Goal: Information Seeking & Learning: Understand process/instructions

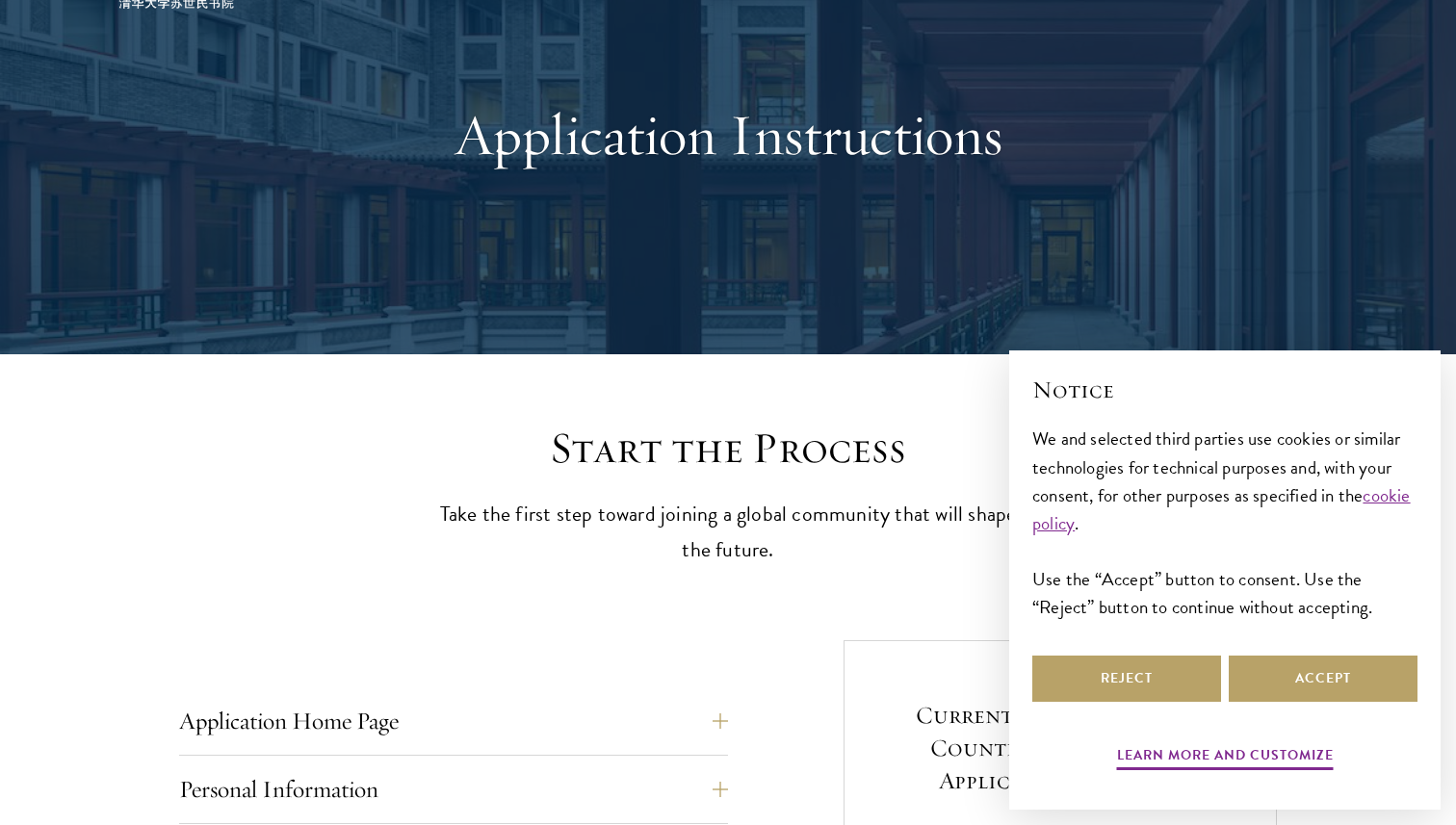
scroll to position [154, 0]
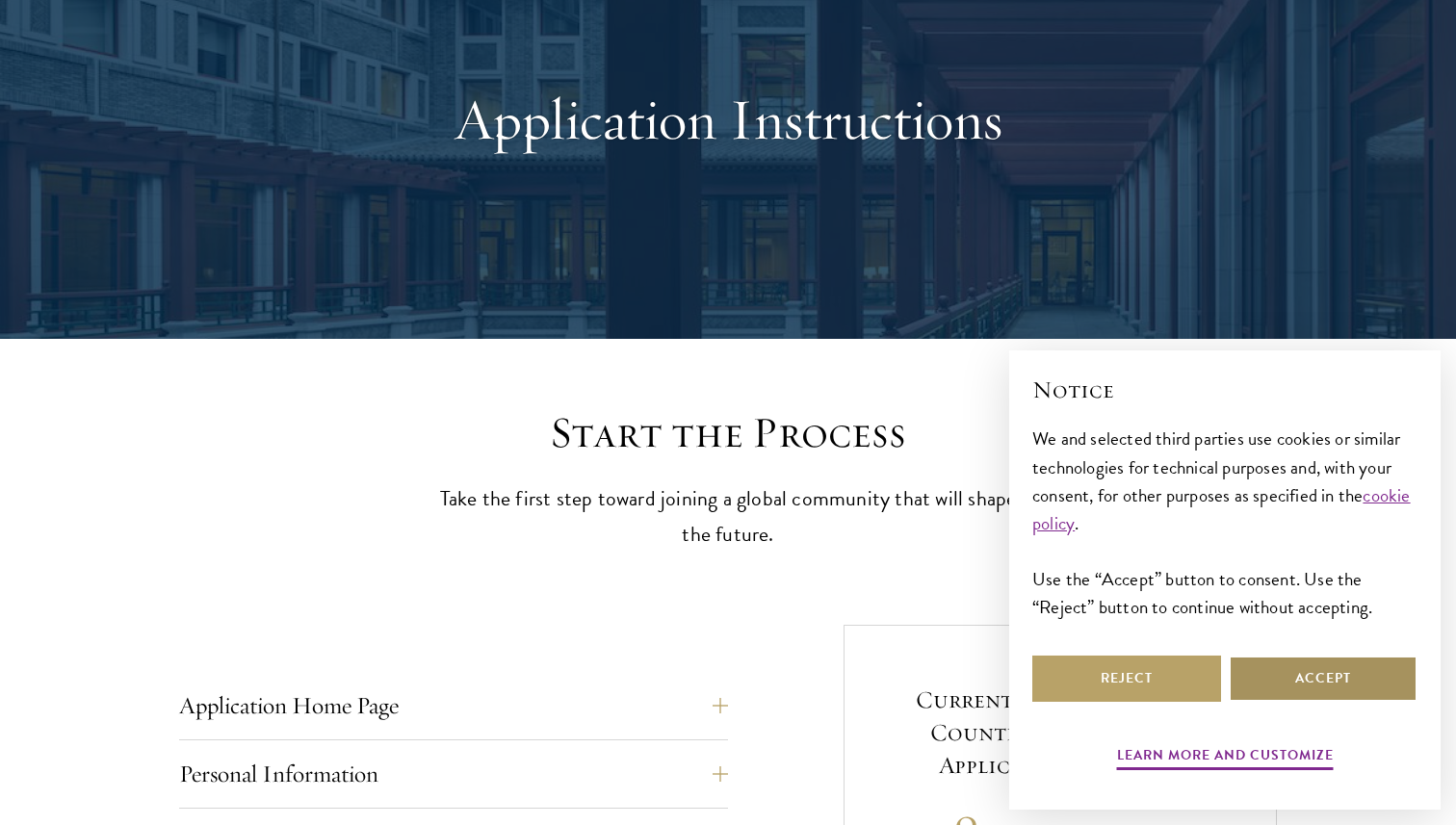
click at [1269, 661] on button "Accept" at bounding box center [1323, 679] width 189 height 46
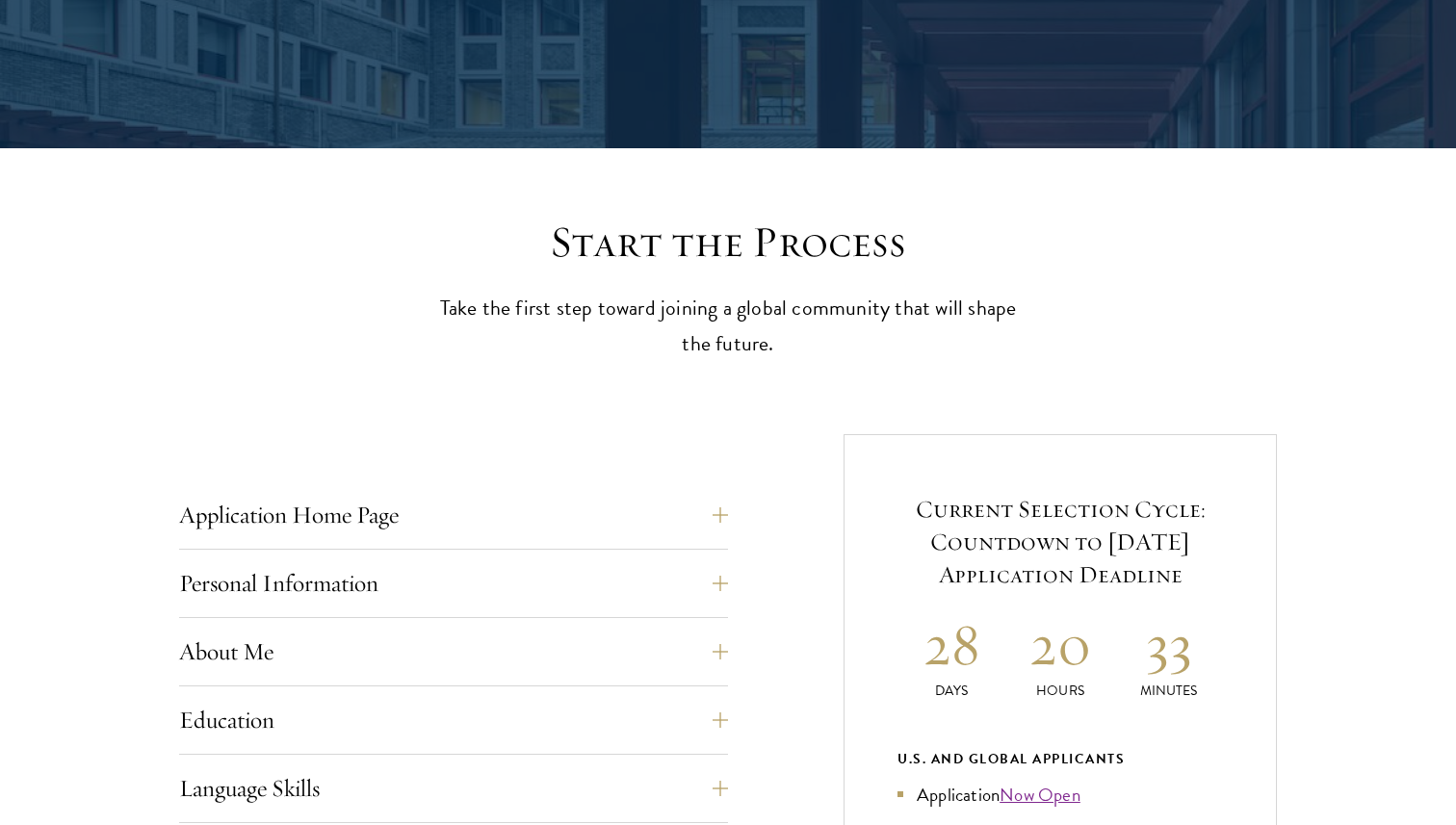
scroll to position [349, 0]
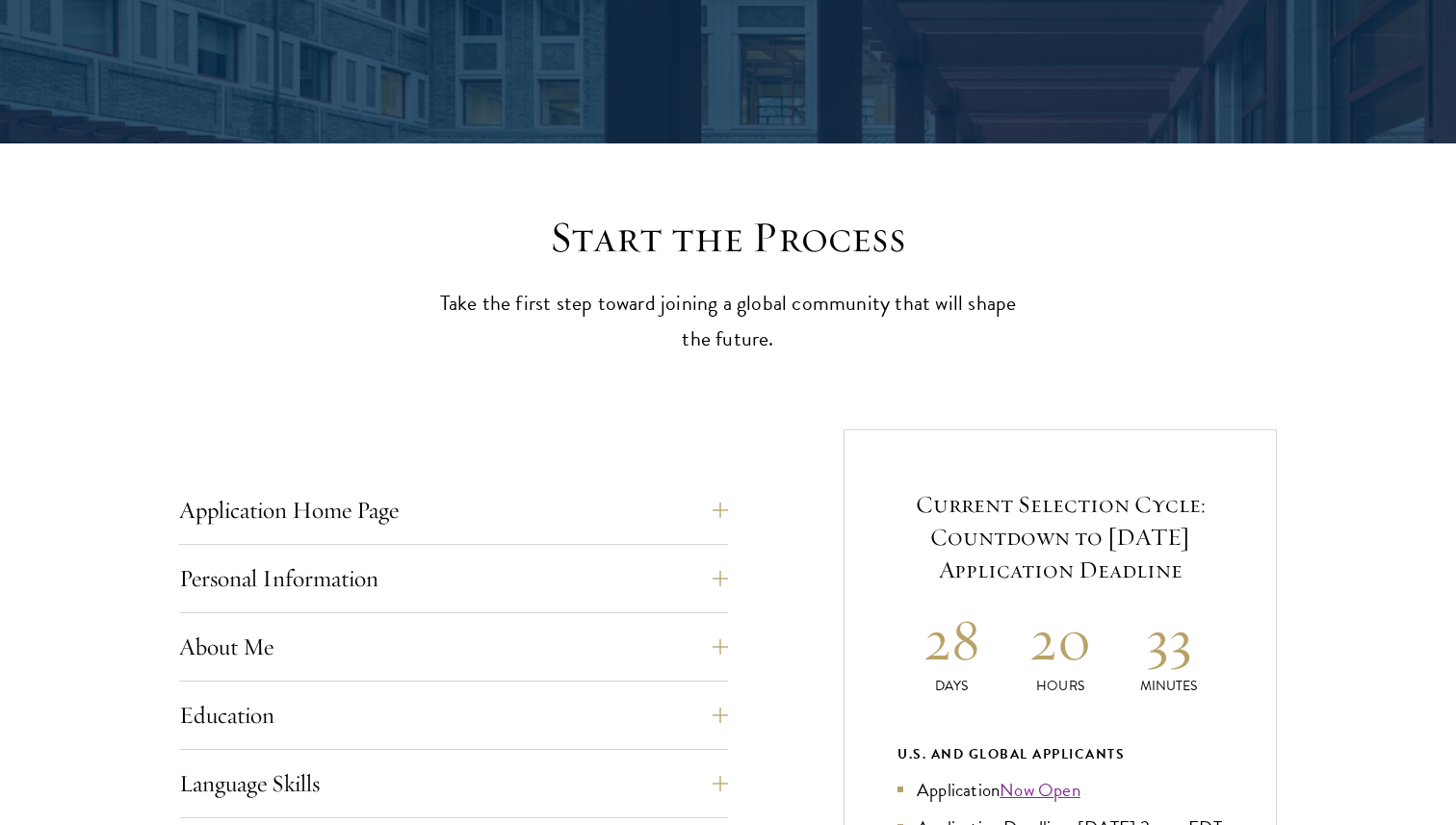
click at [963, 496] on h5 "Current Selection Cycle: Countdown to [DATE] Application Deadline" at bounding box center [1060, 538] width 326 height 99
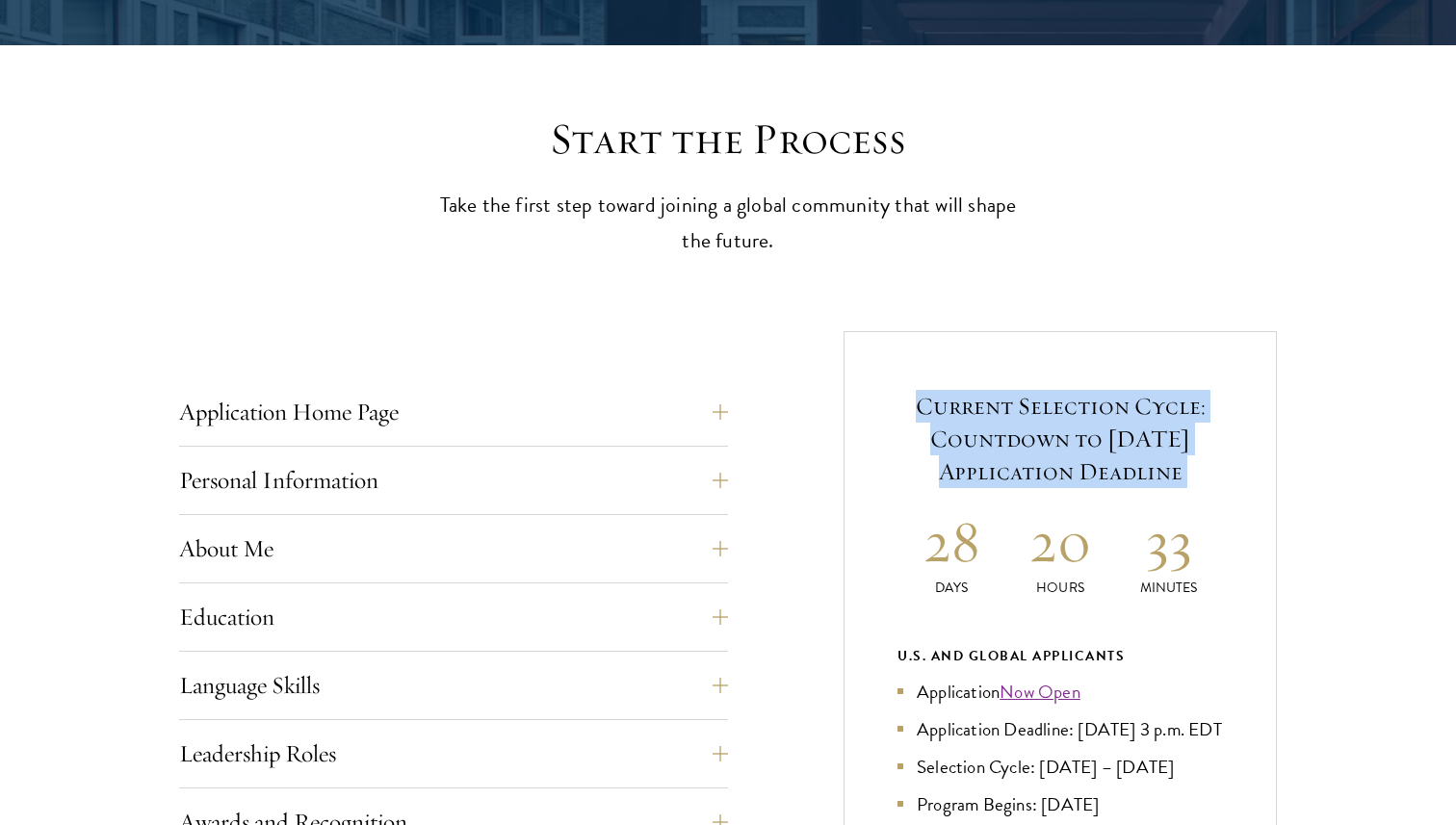
scroll to position [457, 0]
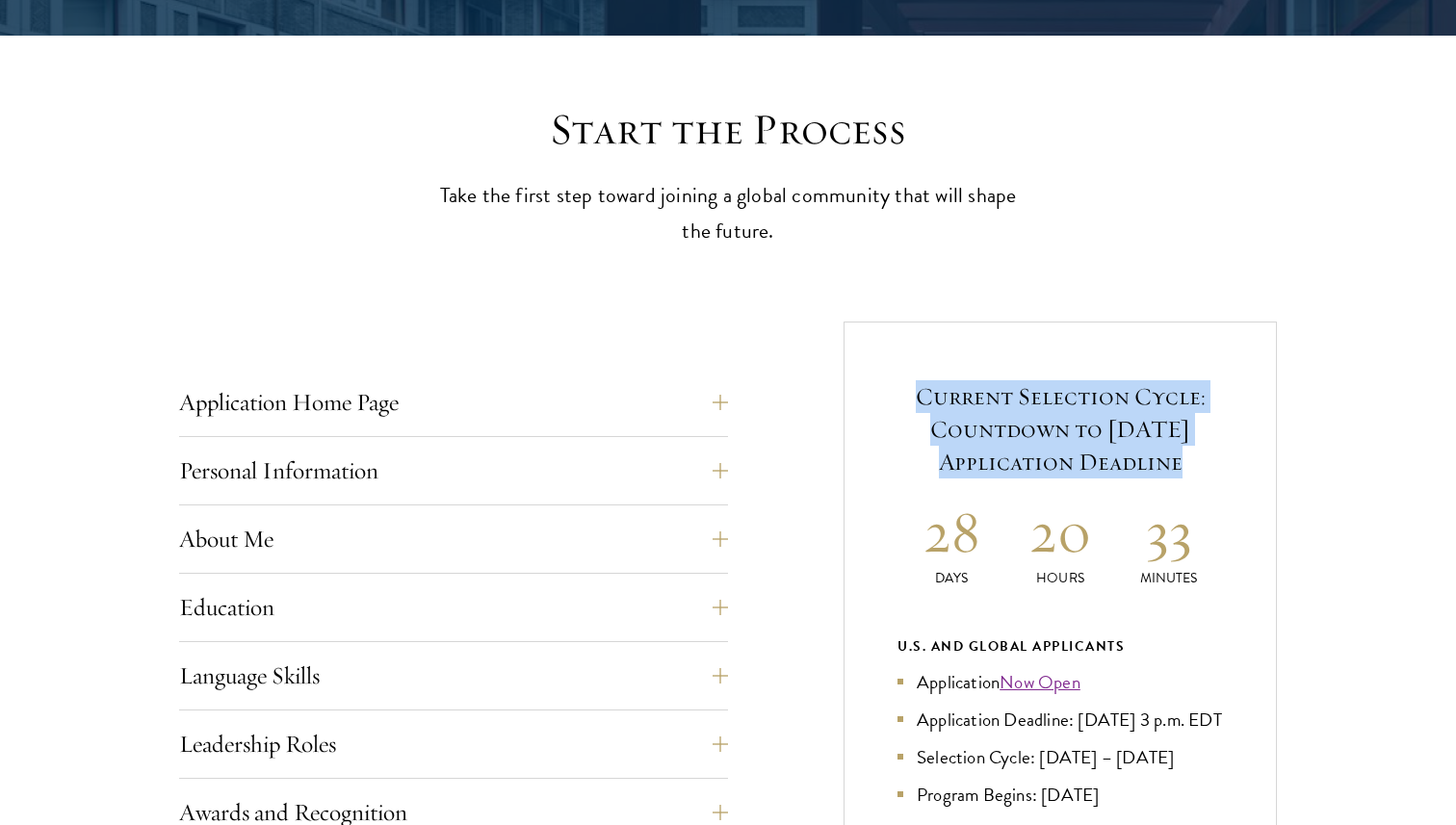
click at [978, 450] on h5 "Current Selection Cycle: Countdown to [DATE] Application Deadline" at bounding box center [1060, 429] width 326 height 99
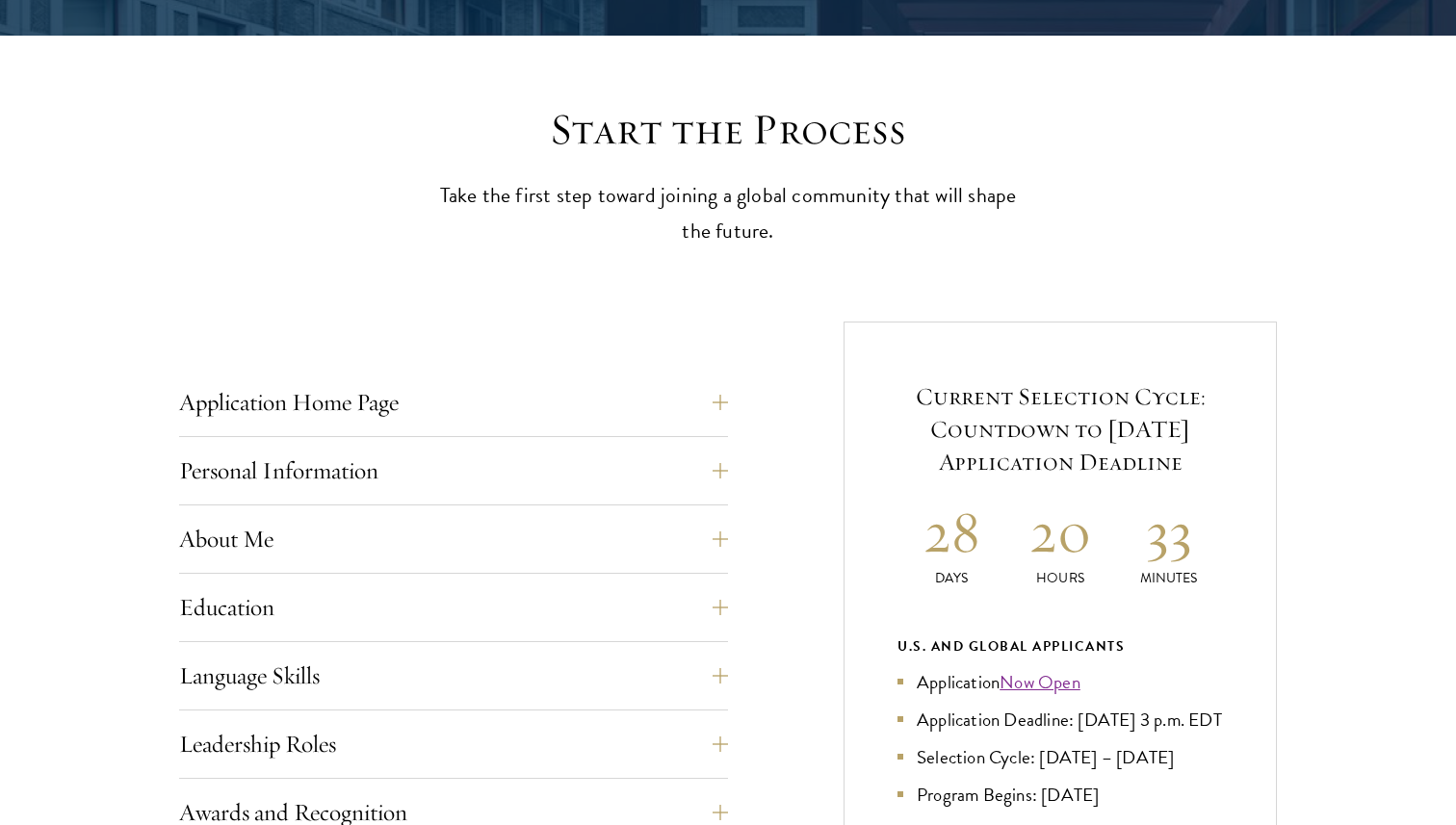
click at [978, 450] on h5 "Current Selection Cycle: Countdown to [DATE] Application Deadline" at bounding box center [1060, 429] width 326 height 99
click at [919, 376] on div "Current Selection Cycle: Countdown to [DATE] Application Deadline 28 Days 20 Ho…" at bounding box center [1060, 797] width 433 height 951
click at [916, 399] on h5 "Current Selection Cycle: Countdown to [DATE] Application Deadline" at bounding box center [1060, 429] width 326 height 99
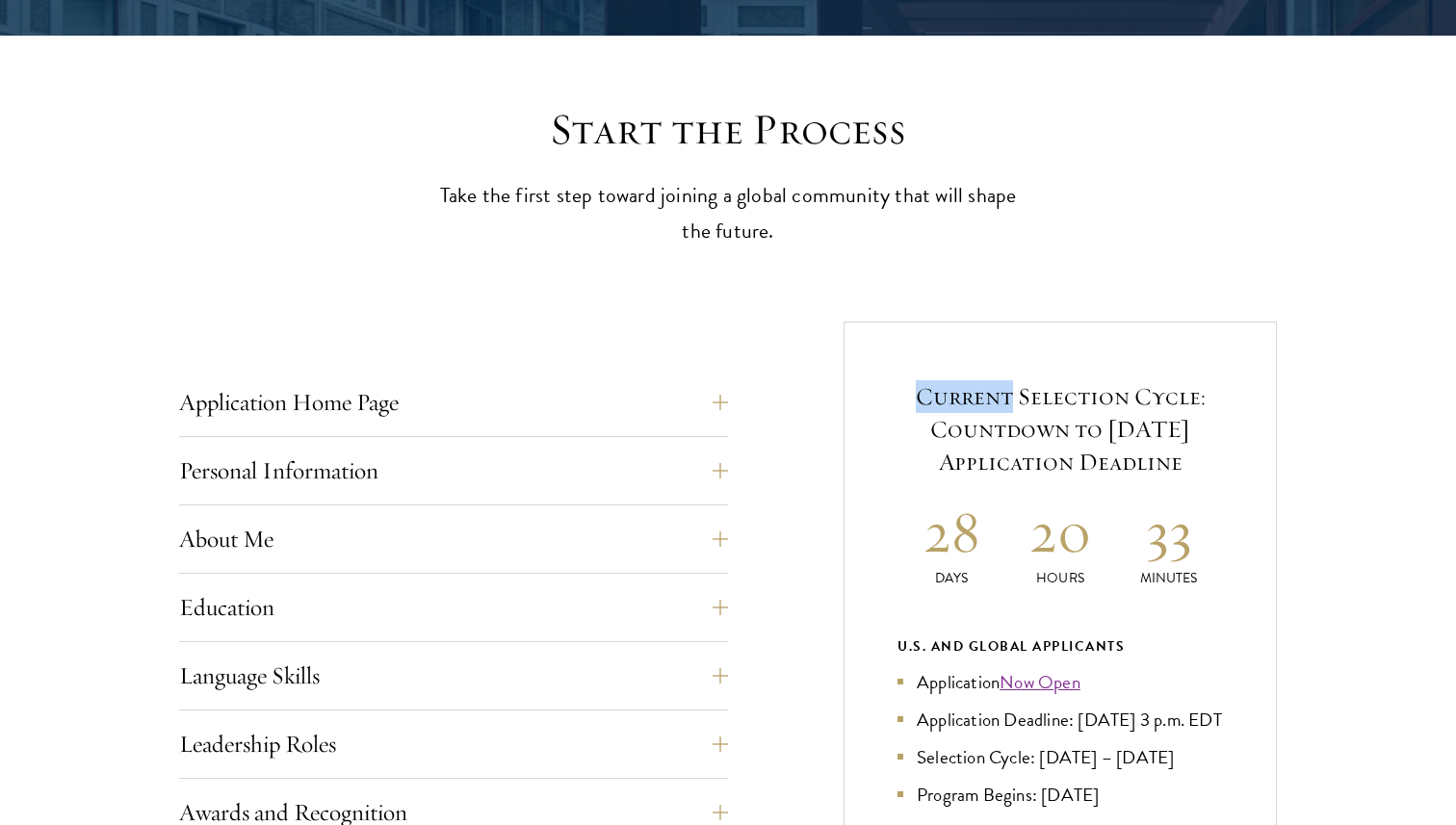
click at [916, 399] on h5 "Current Selection Cycle: Countdown to [DATE] Application Deadline" at bounding box center [1060, 429] width 326 height 99
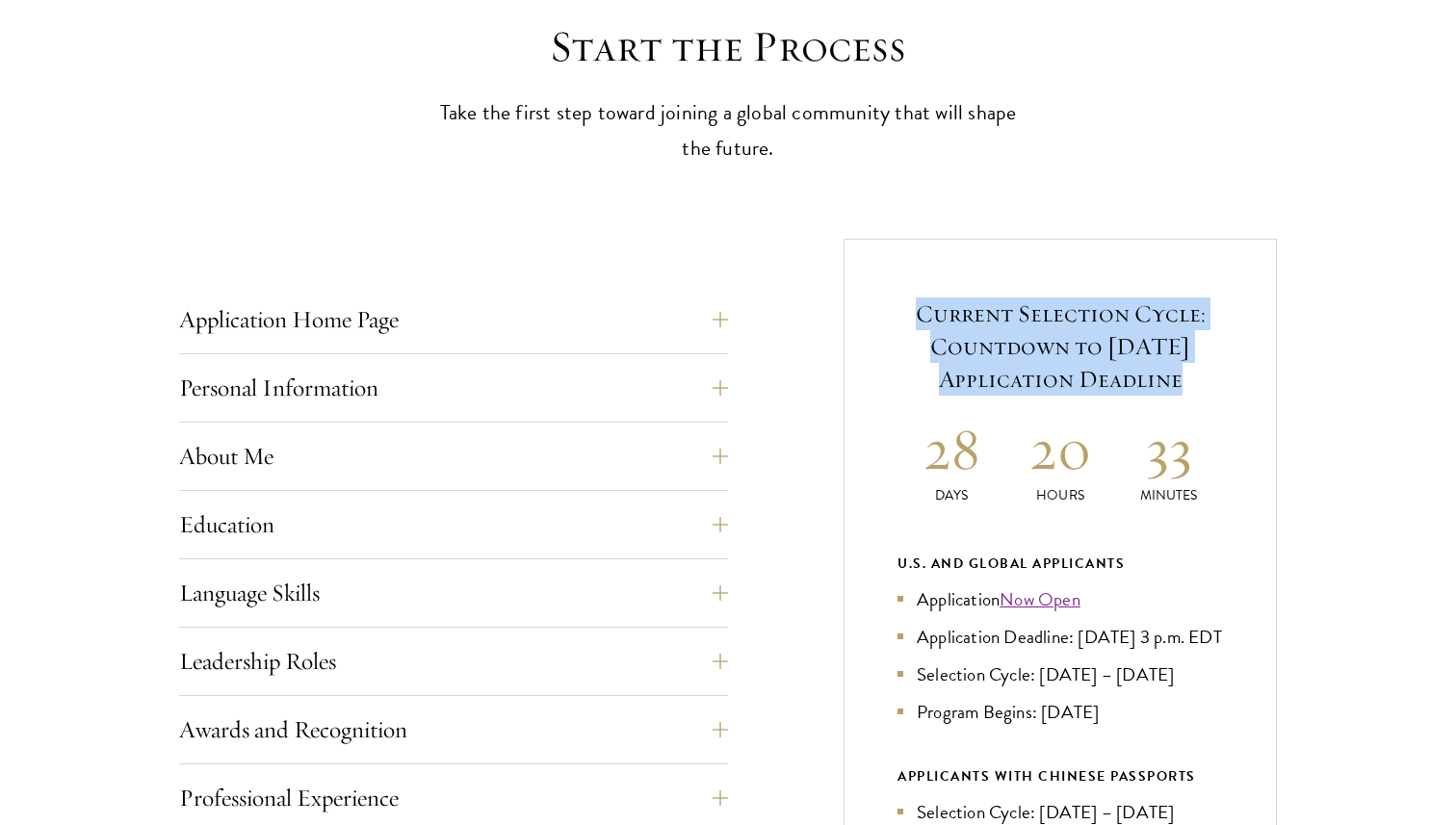
scroll to position [552, 0]
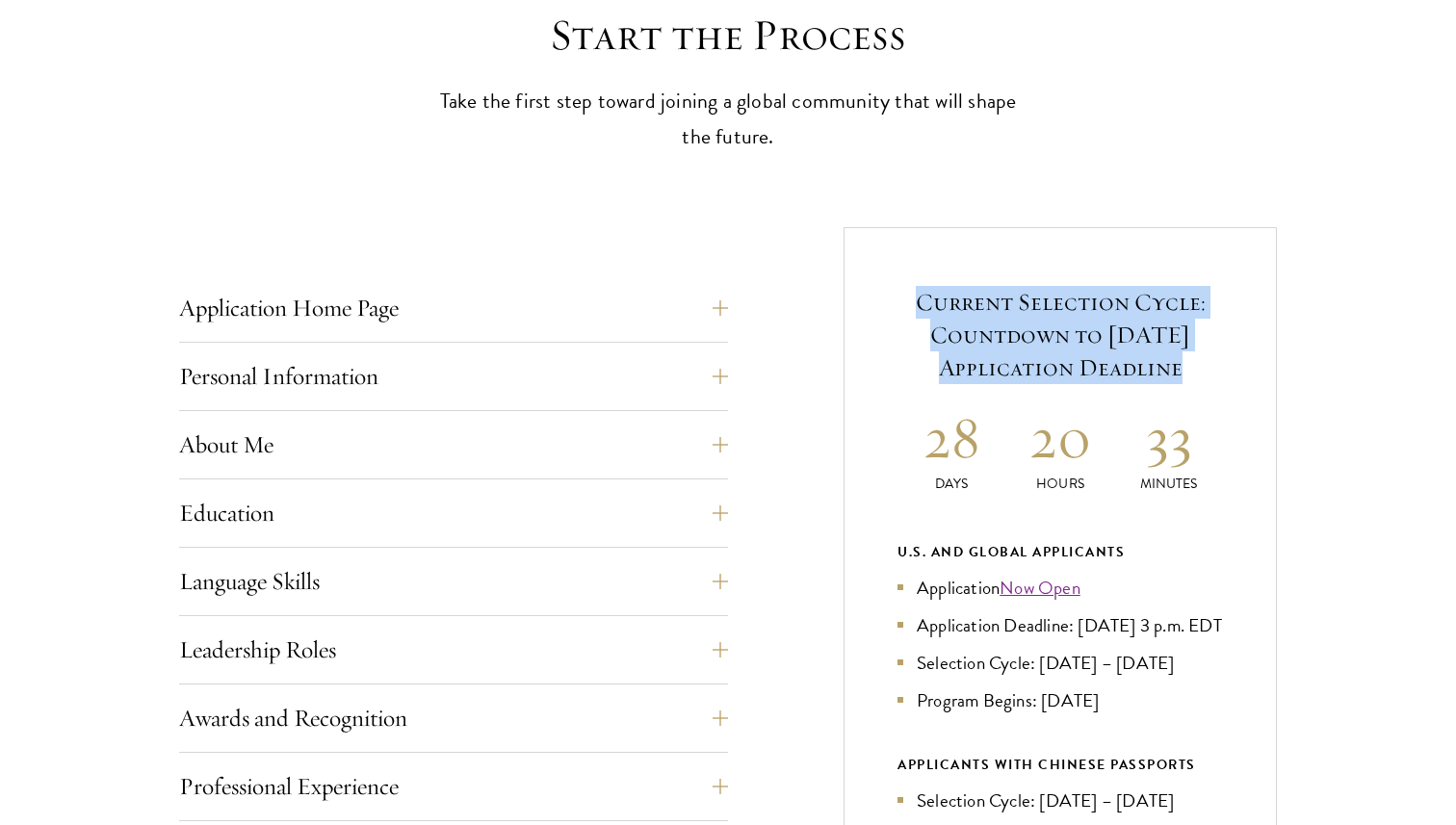
click at [916, 399] on div "Current Selection Cycle: Countdown to [DATE] Application Deadline 28 Days 20 Ho…" at bounding box center [1060, 702] width 433 height 951
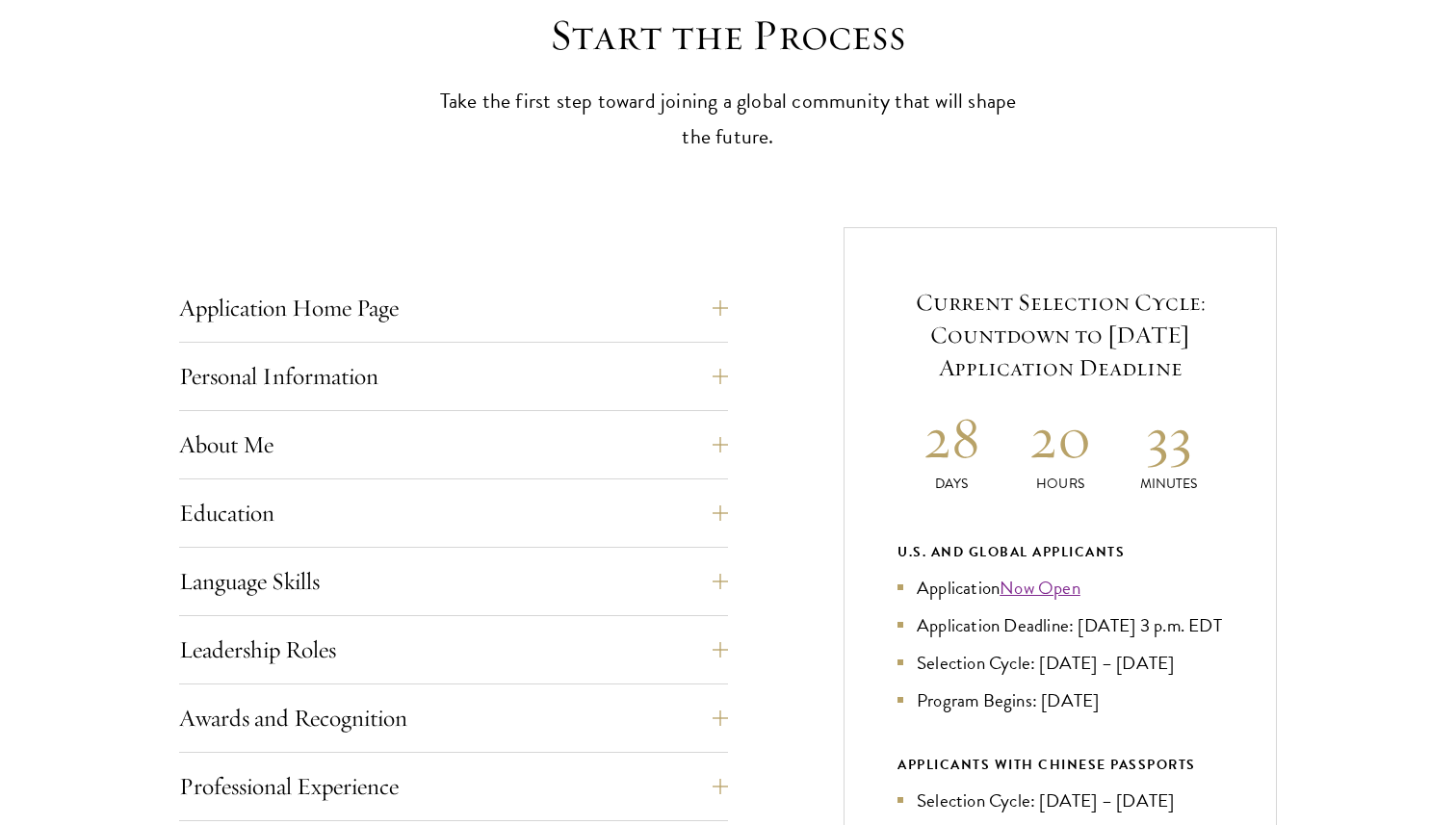
click at [945, 443] on h2 "28" at bounding box center [951, 437] width 109 height 73
click at [1056, 457] on h2 "20" at bounding box center [1061, 437] width 109 height 73
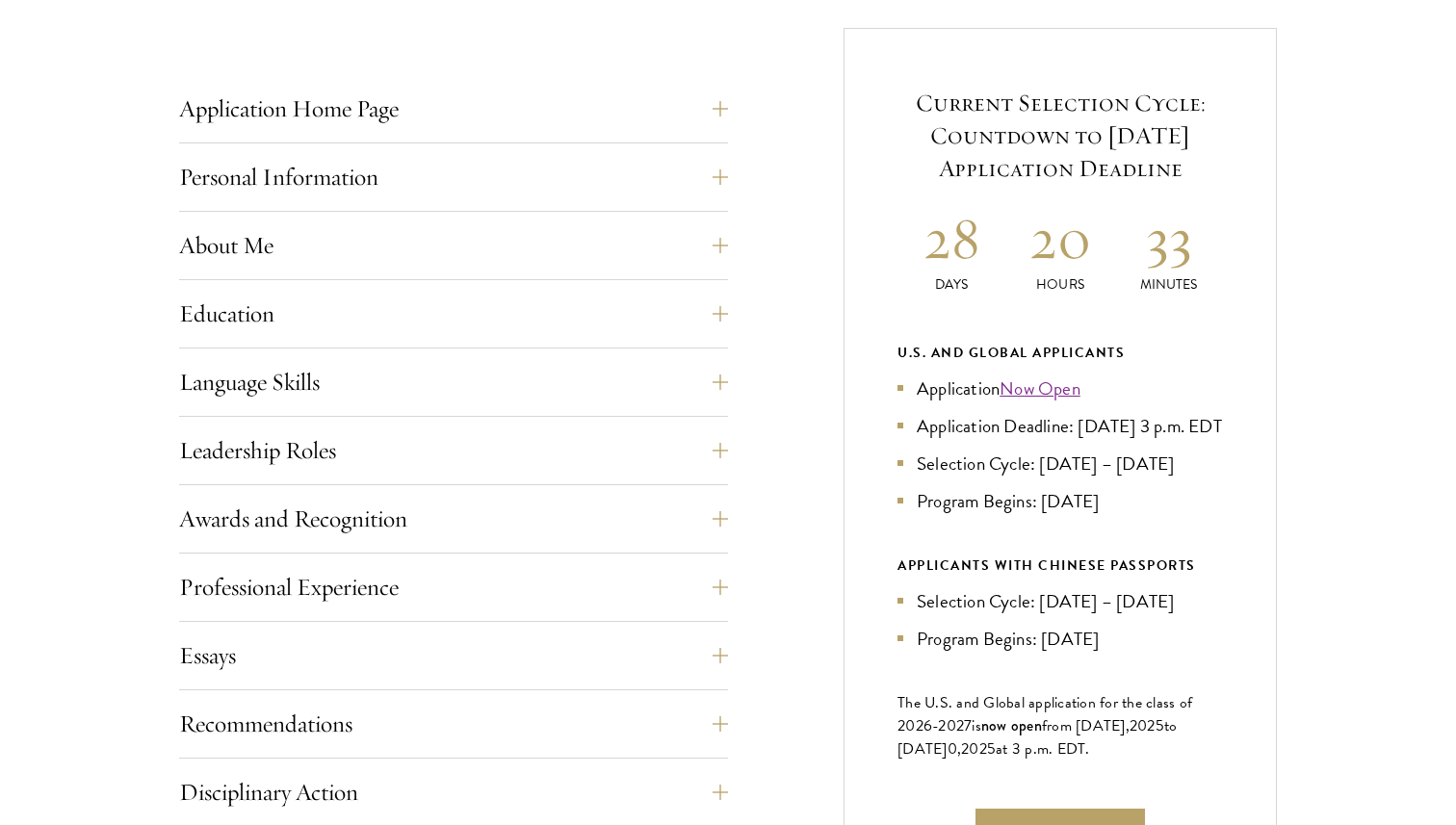
scroll to position [772, 0]
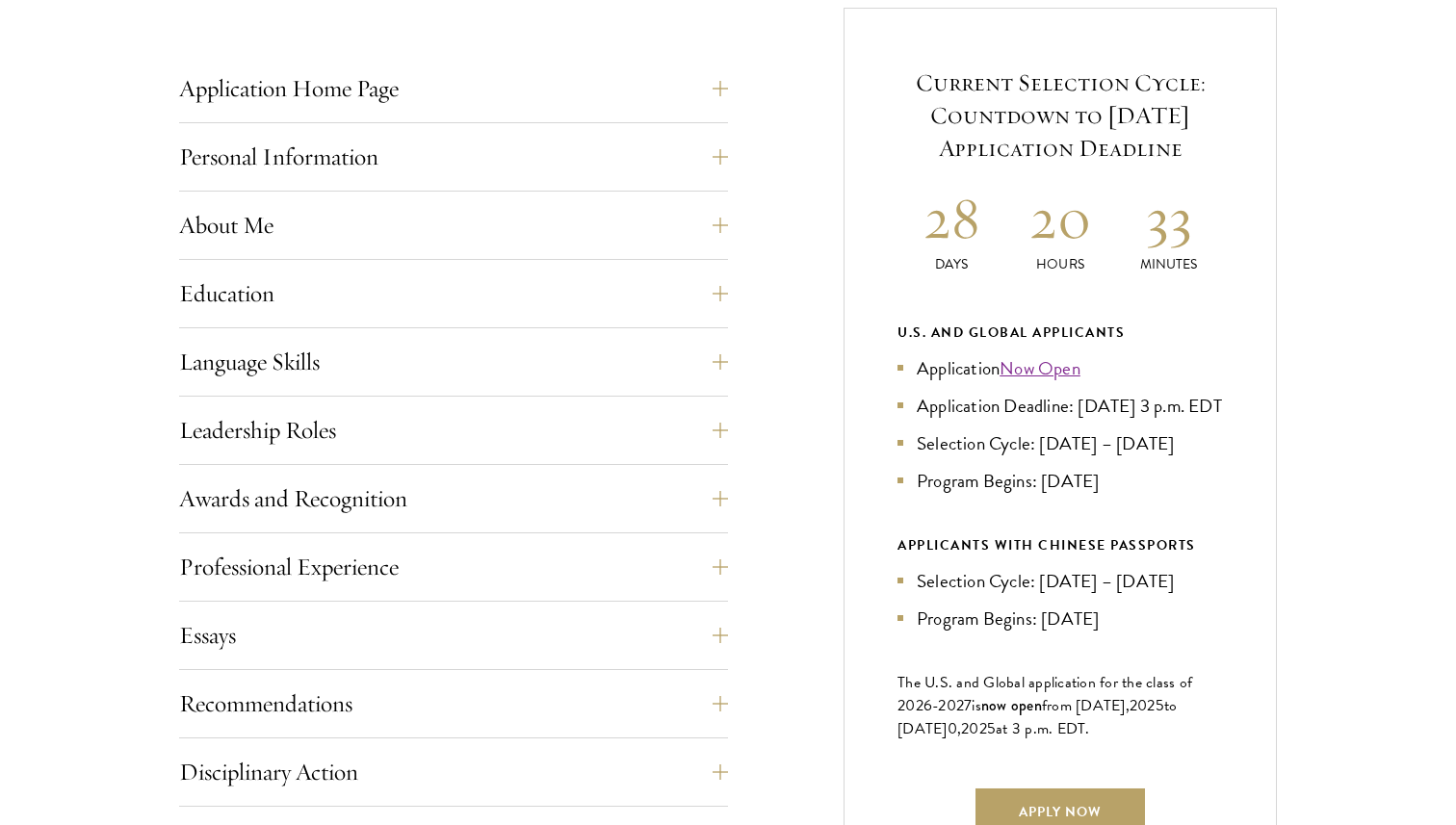
click at [1058, 558] on div "APPLICANTS WITH CHINESE PASSPORTS" at bounding box center [1060, 545] width 326 height 24
click at [1004, 457] on li "Selection Cycle: [DATE] – [DATE]" at bounding box center [1060, 443] width 326 height 28
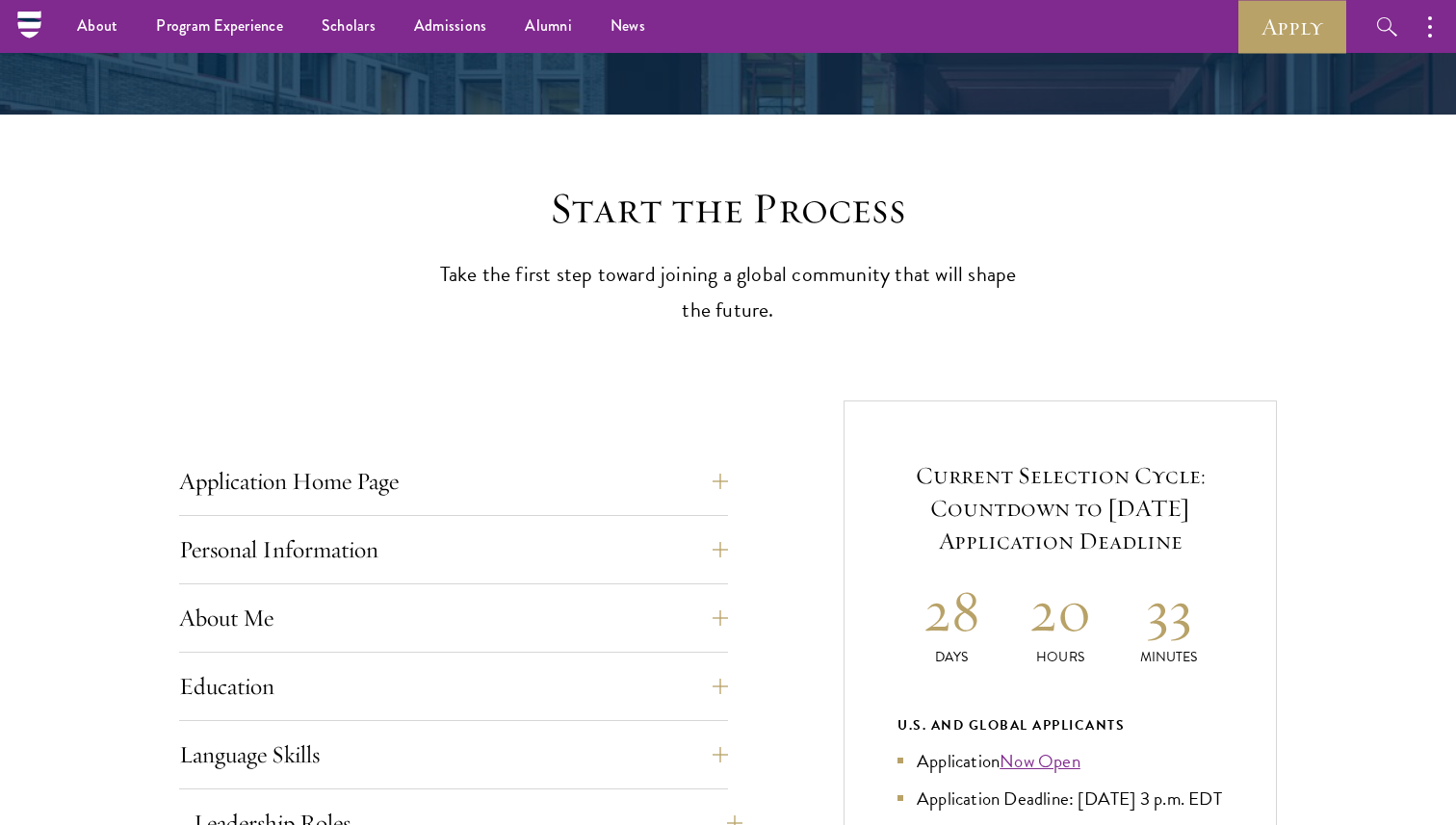
scroll to position [372, 0]
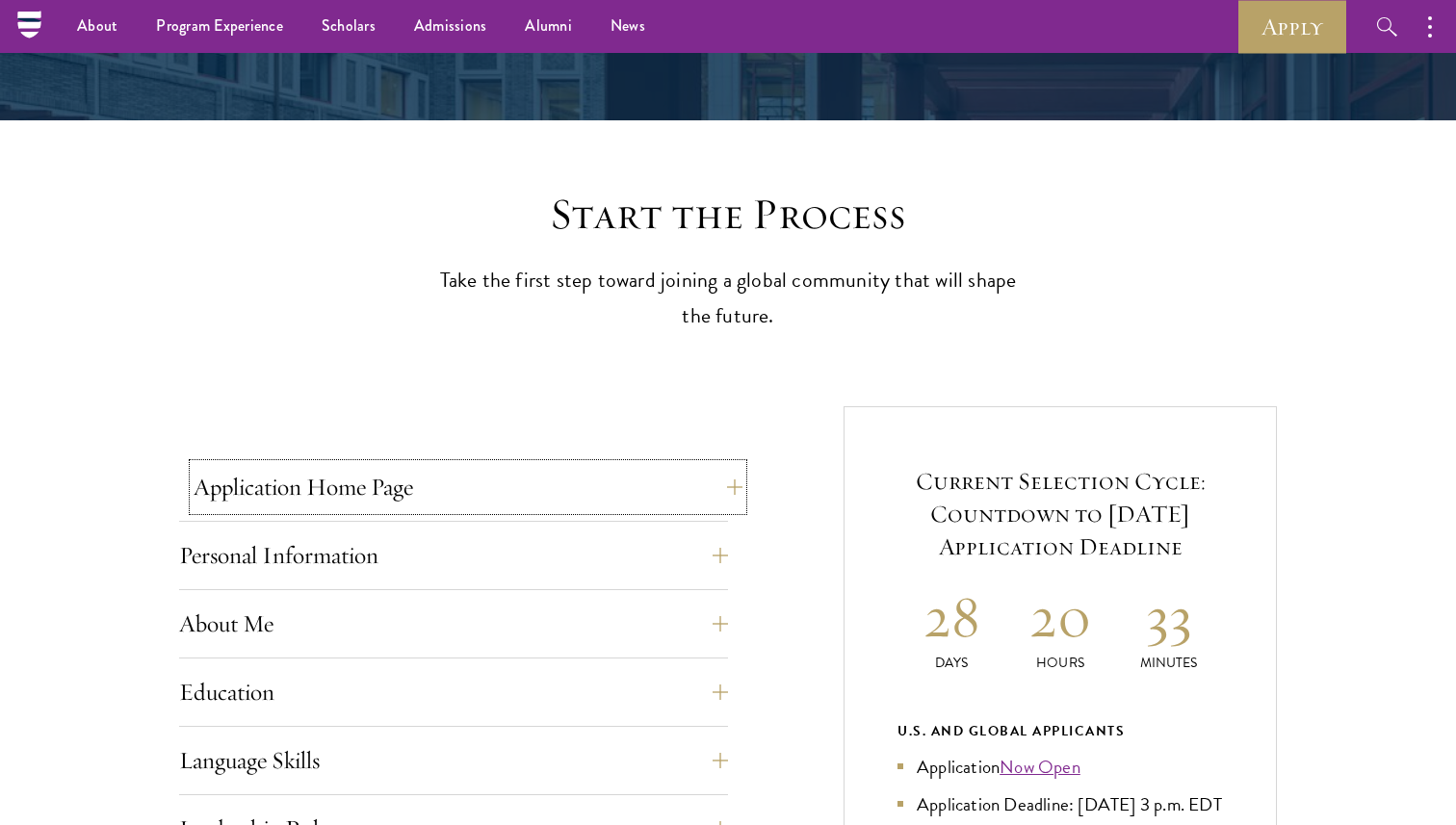
click at [387, 476] on button "Application Home Page" at bounding box center [468, 487] width 549 height 46
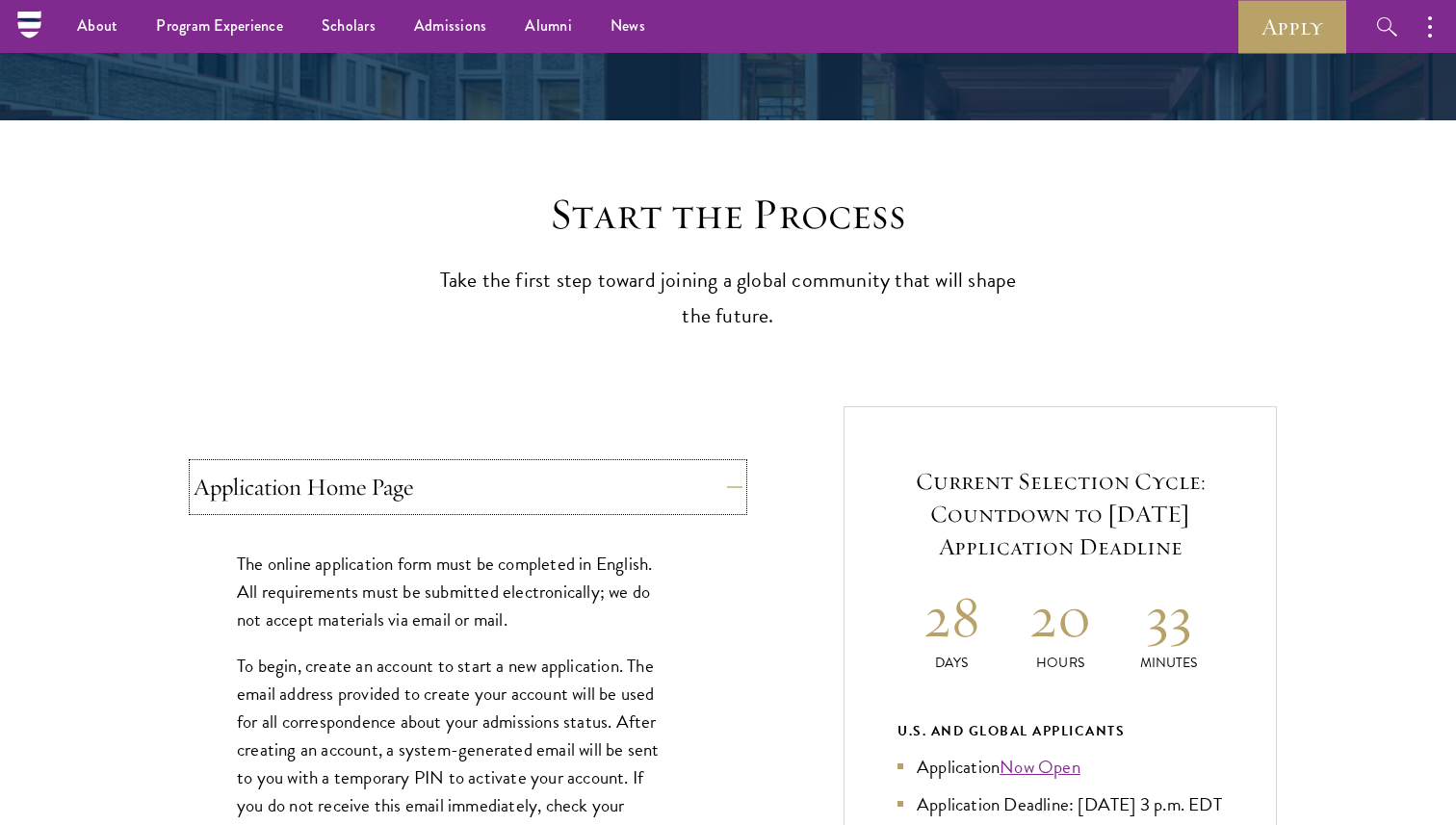
click at [435, 481] on button "Application Home Page" at bounding box center [468, 487] width 549 height 46
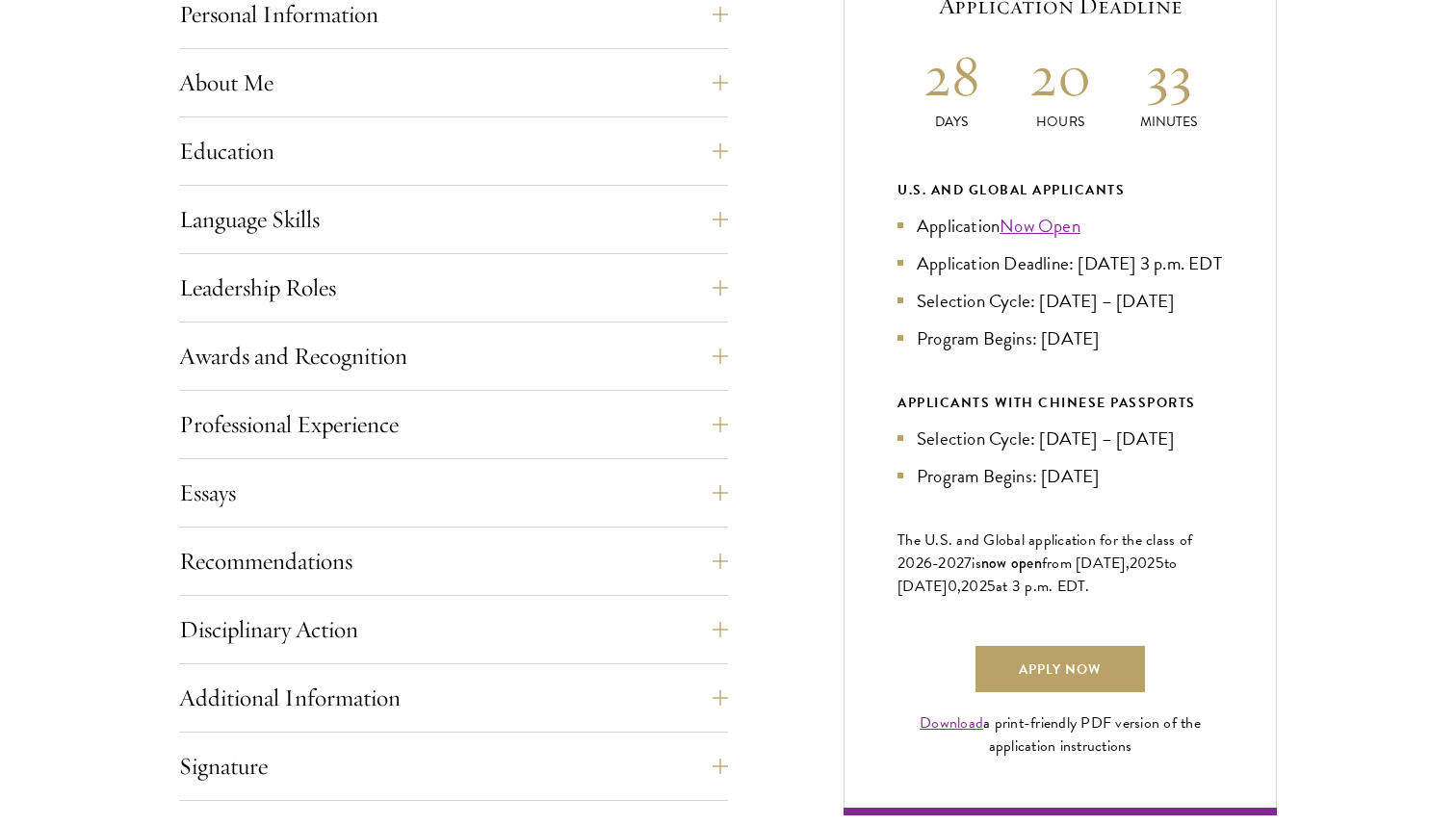
scroll to position [921, 0]
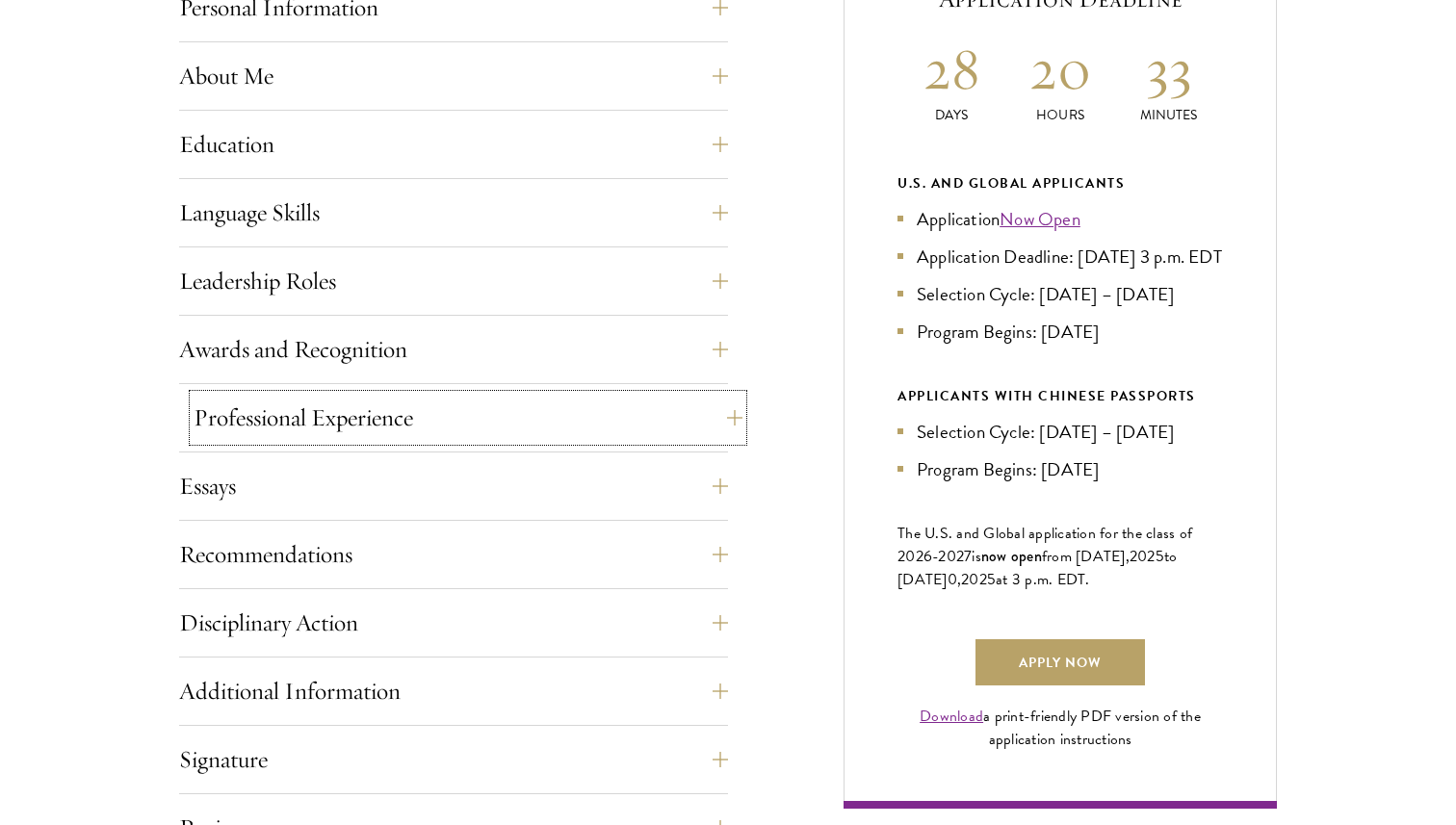
click at [439, 426] on button "Professional Experience" at bounding box center [468, 418] width 549 height 46
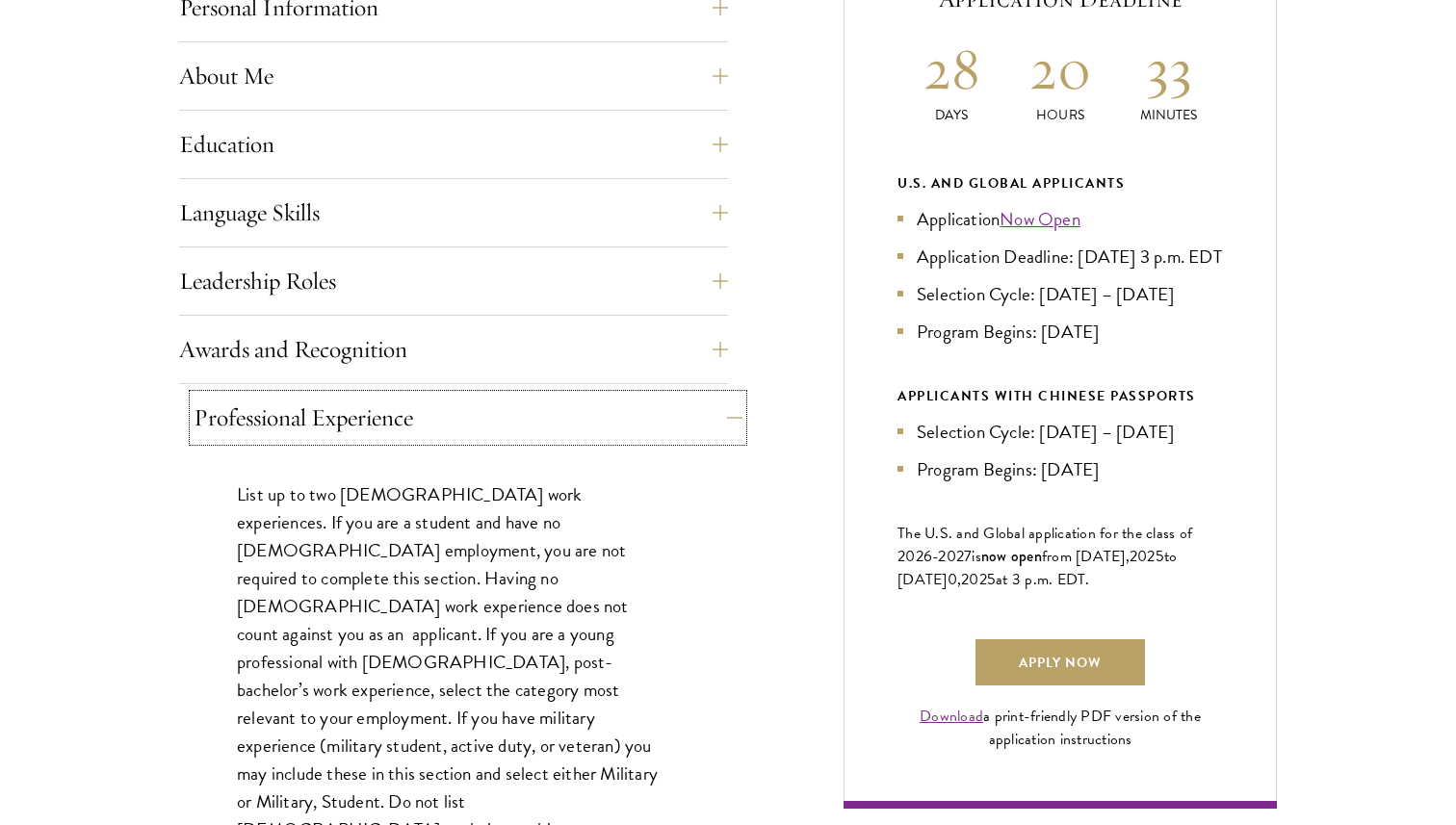
click at [439, 426] on button "Professional Experience" at bounding box center [468, 418] width 549 height 46
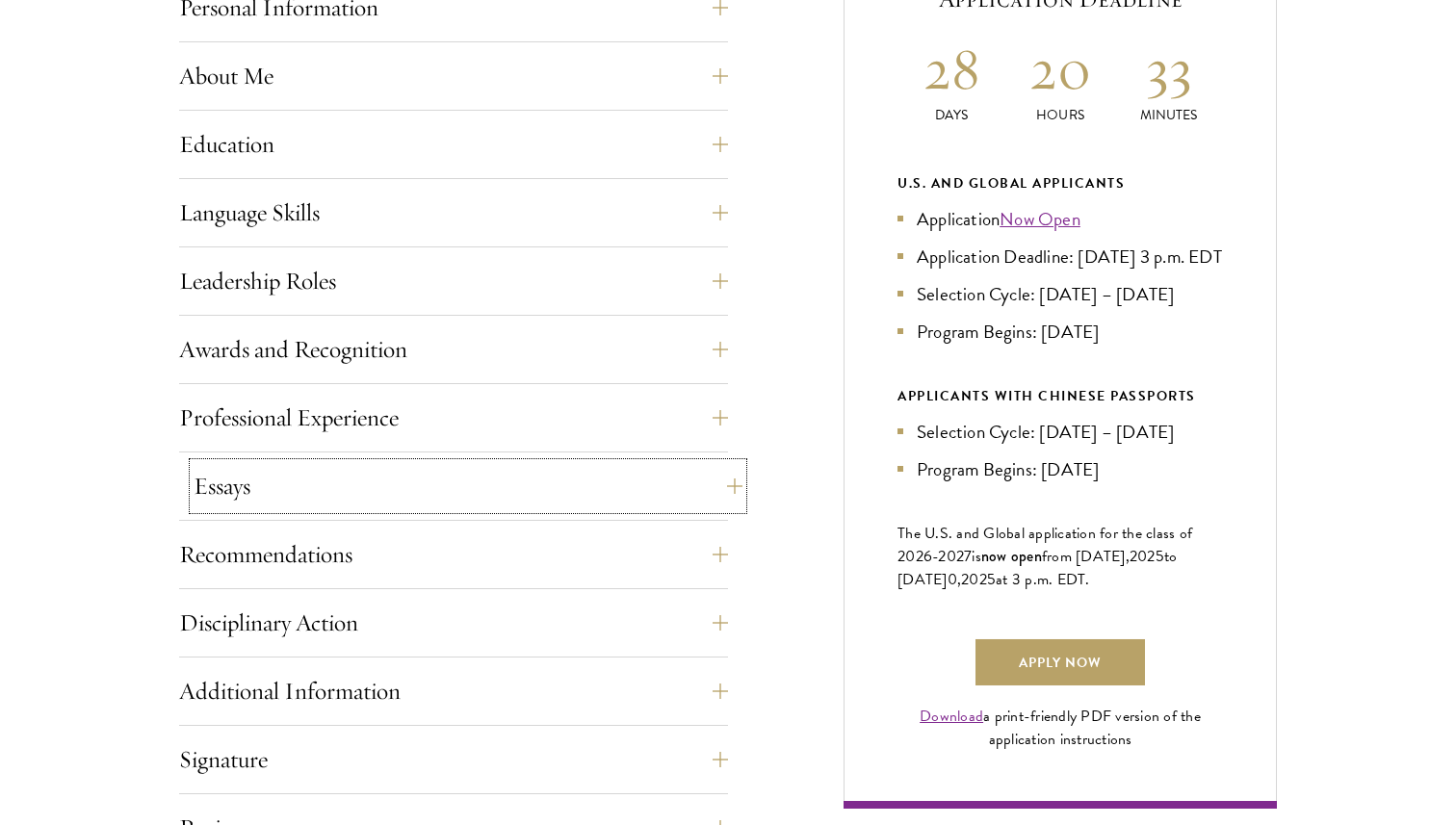
click at [381, 496] on button "Essays" at bounding box center [468, 486] width 549 height 46
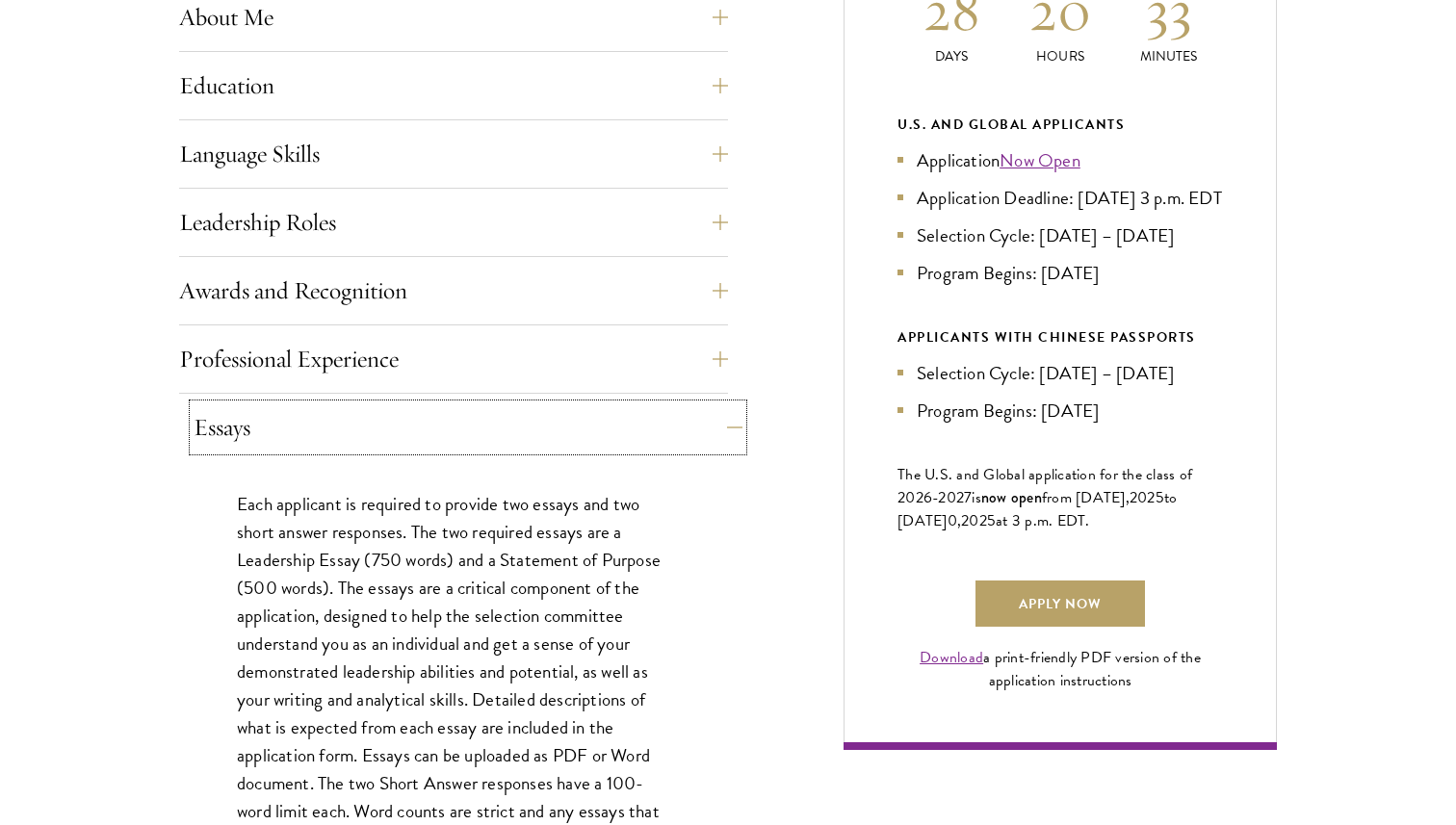
scroll to position [991, 0]
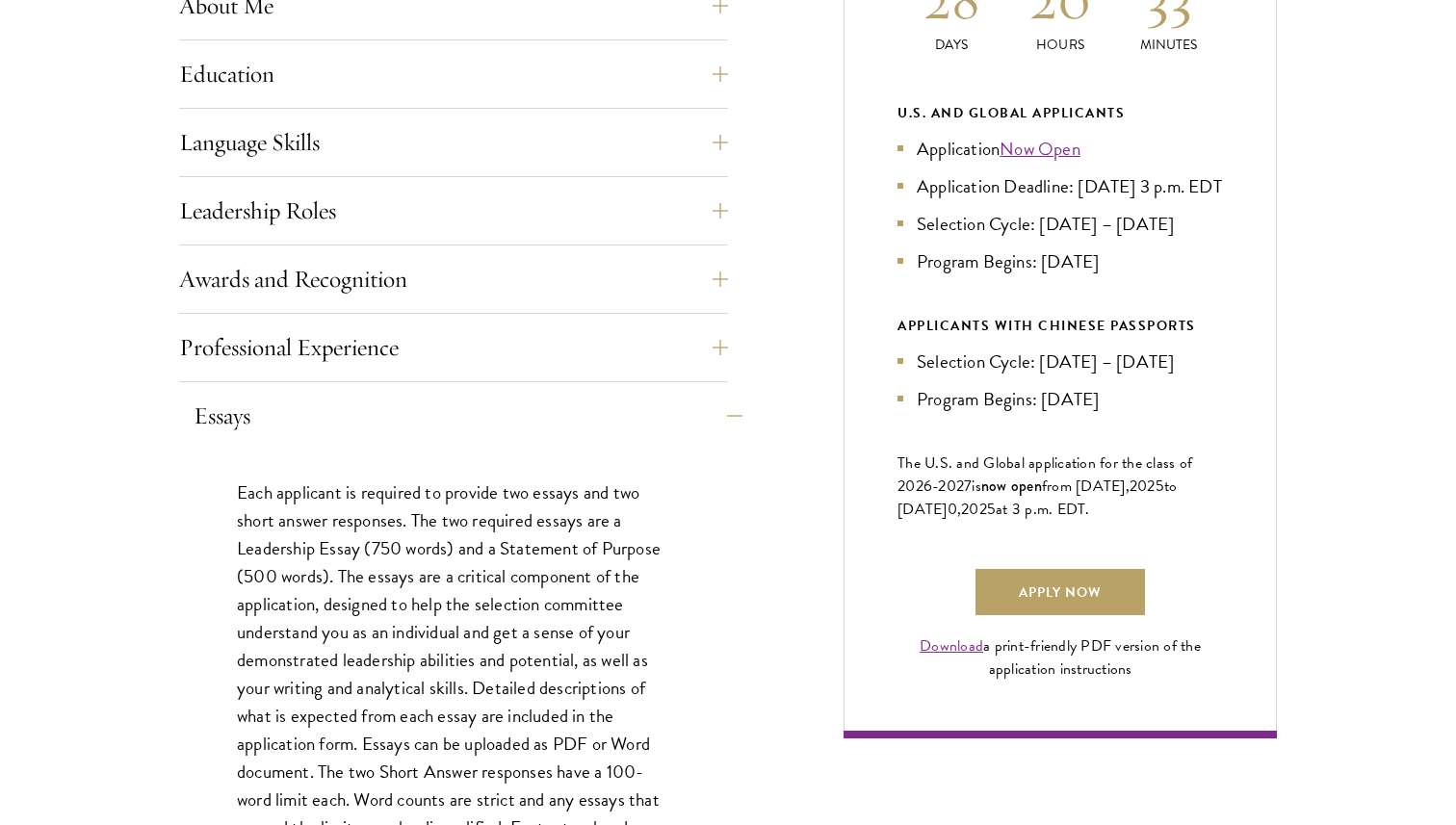
click at [381, 496] on p "Each applicant is required to provide two essays and two short answer responses…" at bounding box center [453, 702] width 433 height 448
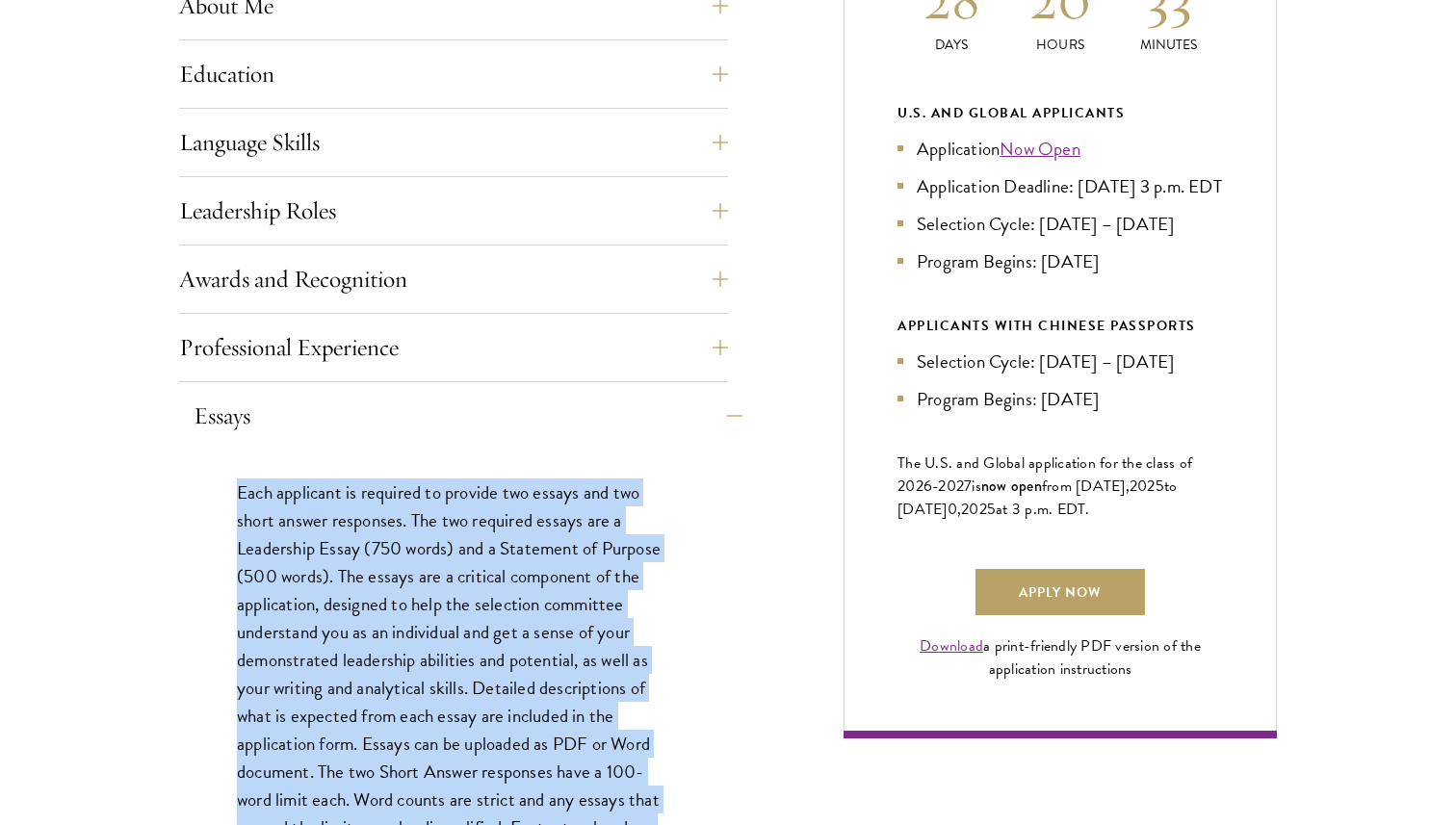
click at [381, 496] on p "Each applicant is required to provide two essays and two short answer responses…" at bounding box center [453, 702] width 433 height 448
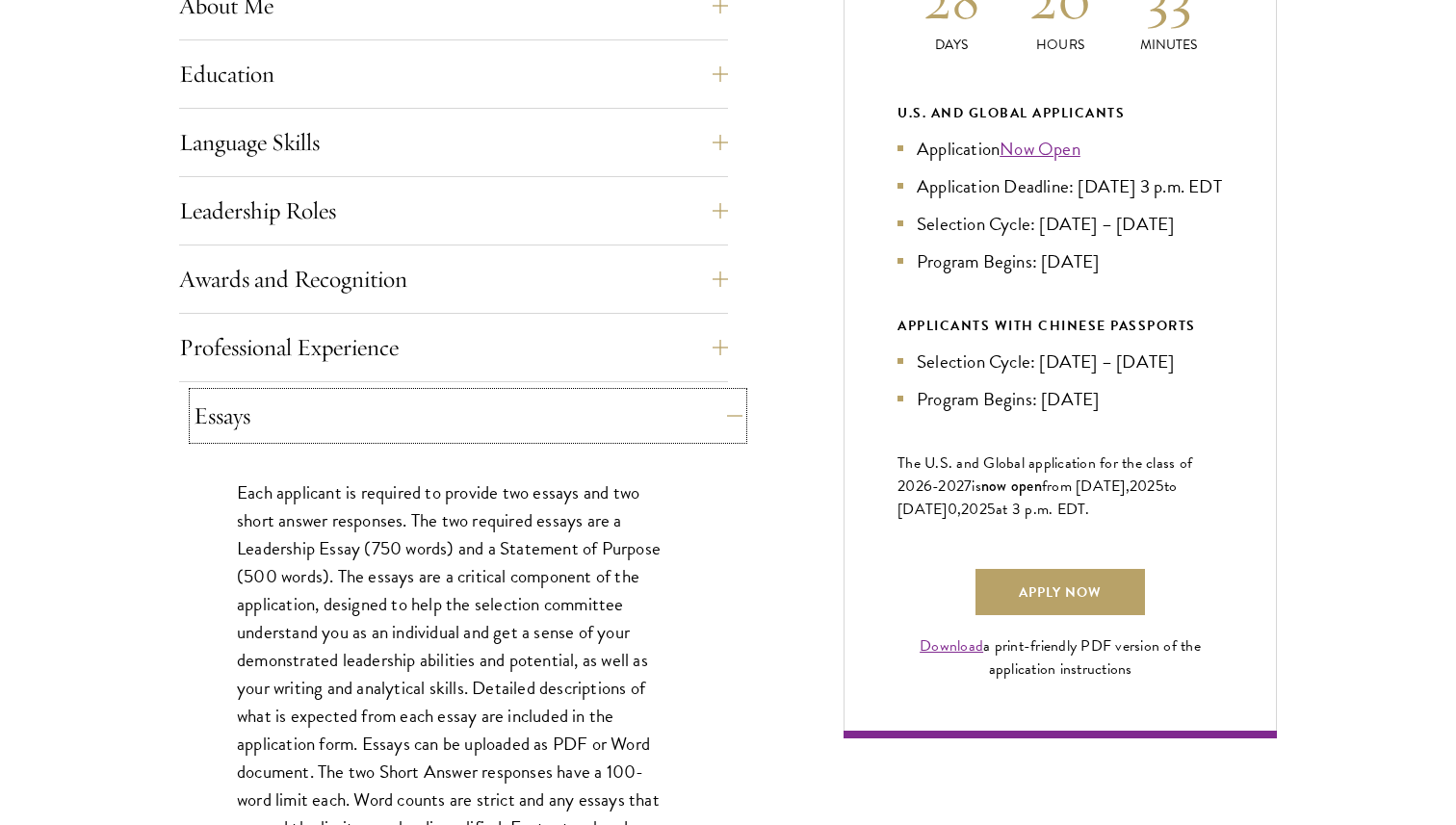
click at [394, 421] on button "Essays" at bounding box center [468, 416] width 549 height 46
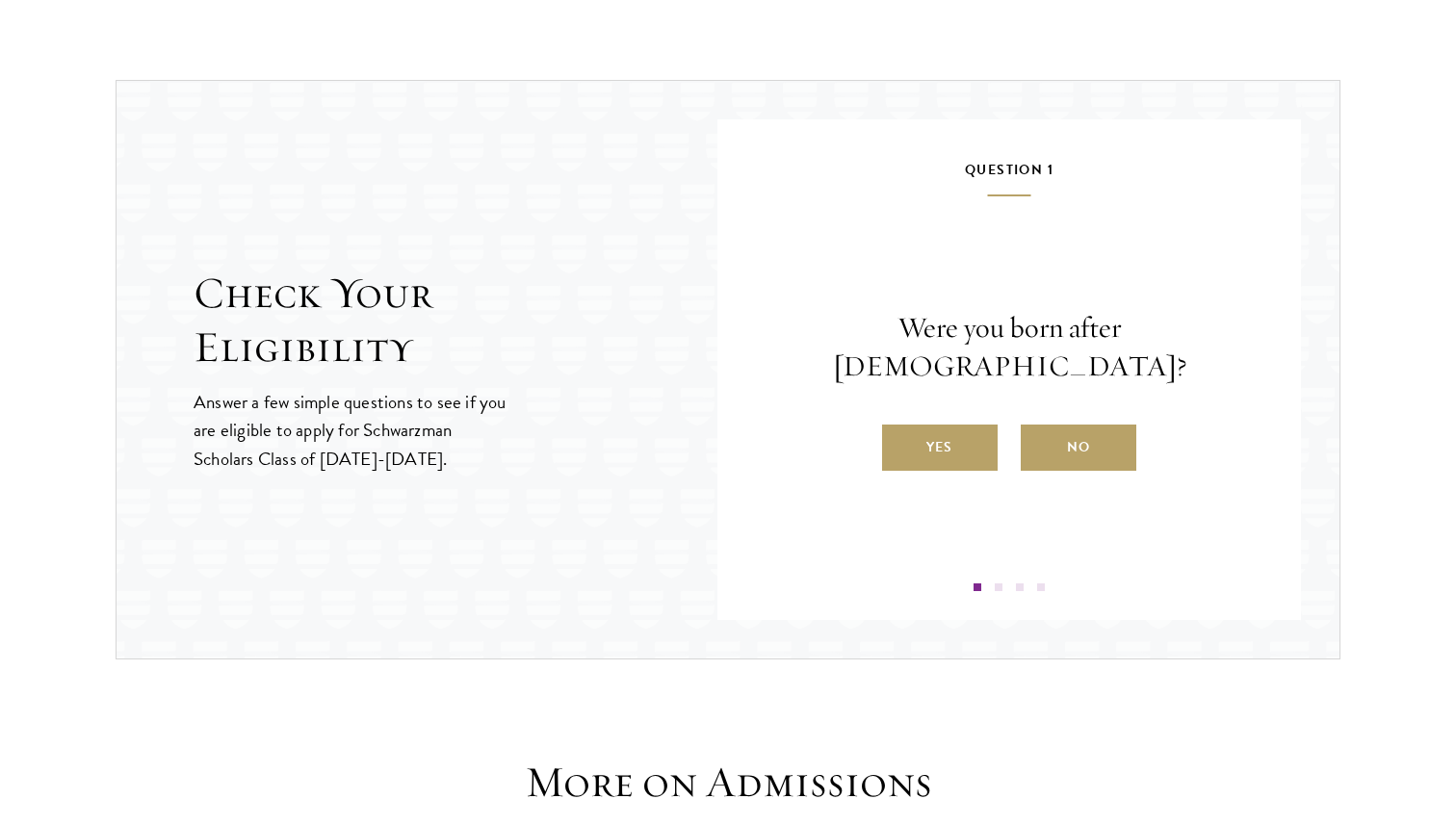
scroll to position [1961, 0]
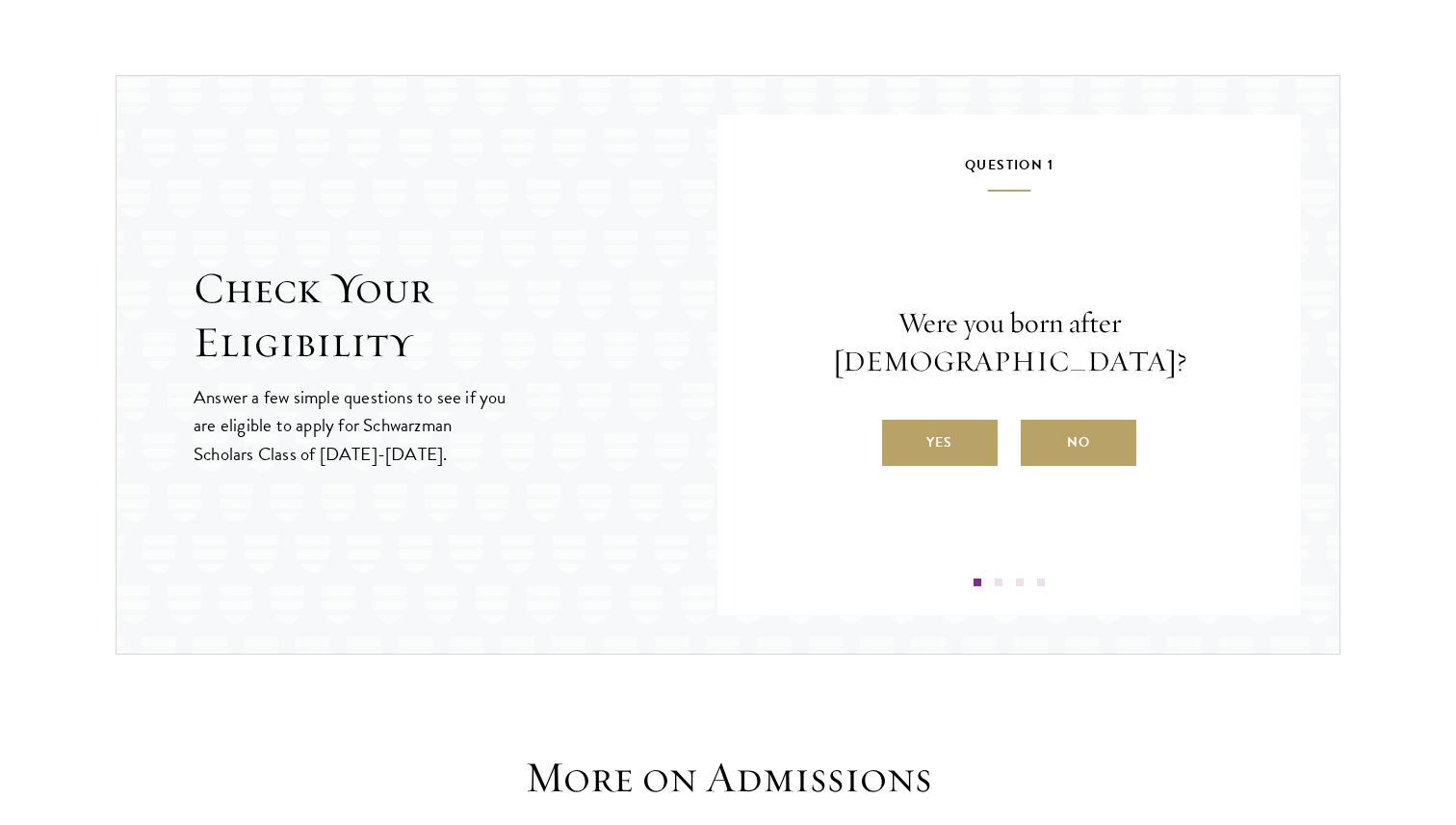
click at [353, 394] on p "Answer a few simple questions to see if you are eligible to apply for Schwarzma…" at bounding box center [351, 425] width 315 height 84
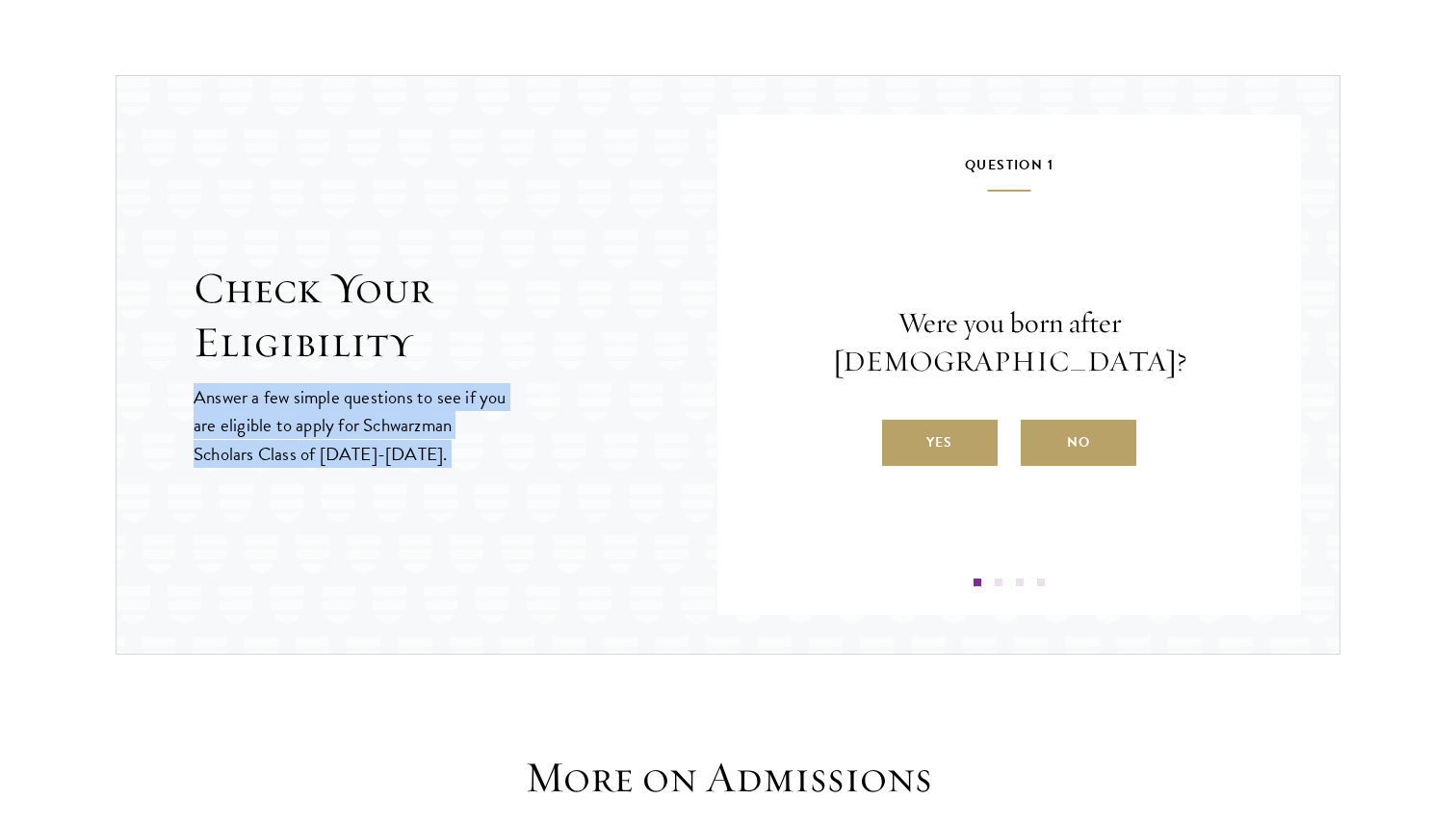
click at [1138, 357] on p "Were you born after [DEMOGRAPHIC_DATA]?" at bounding box center [1009, 343] width 468 height 77
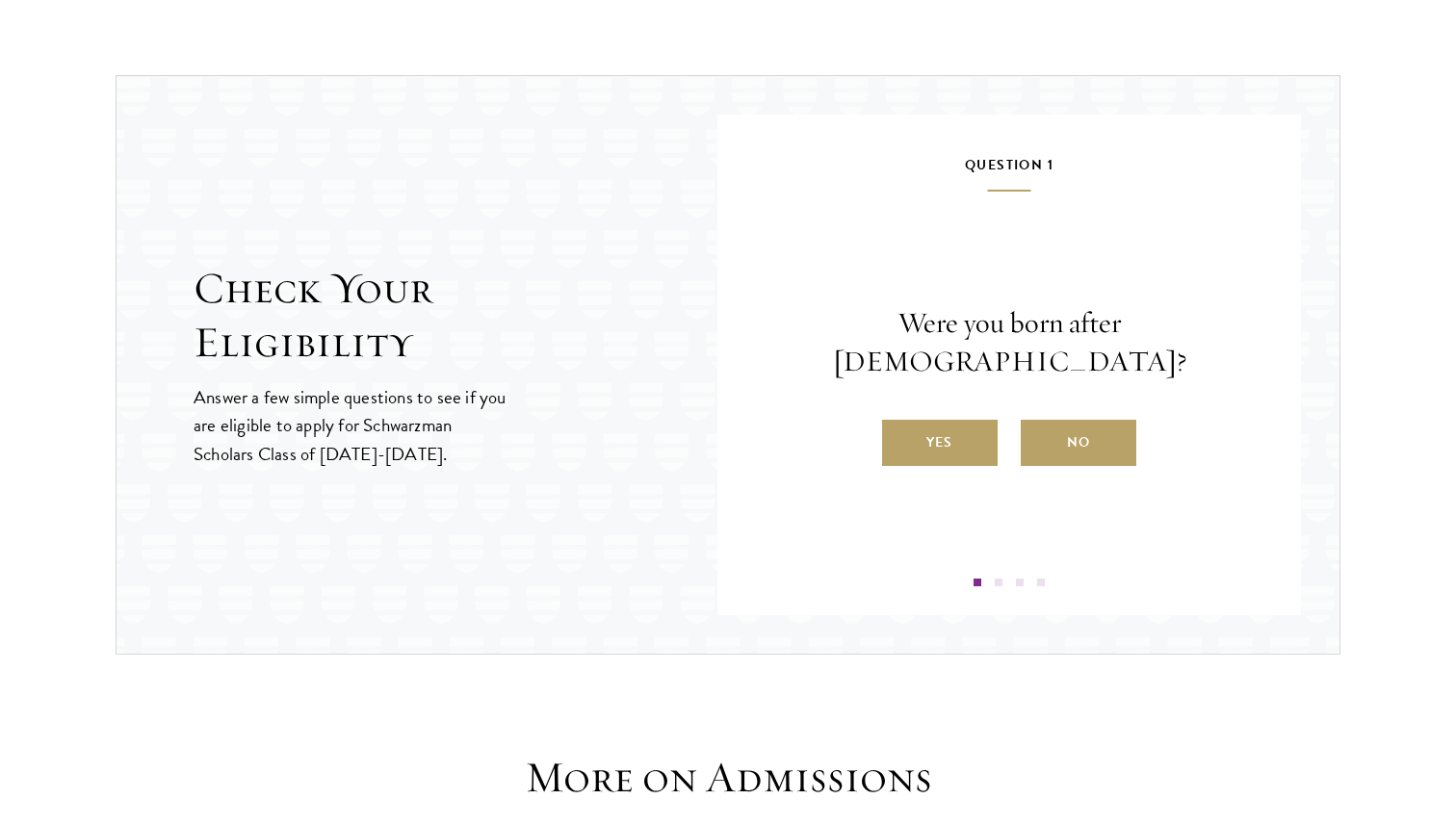
click at [1138, 357] on p "Were you born after [DEMOGRAPHIC_DATA]?" at bounding box center [1009, 343] width 468 height 77
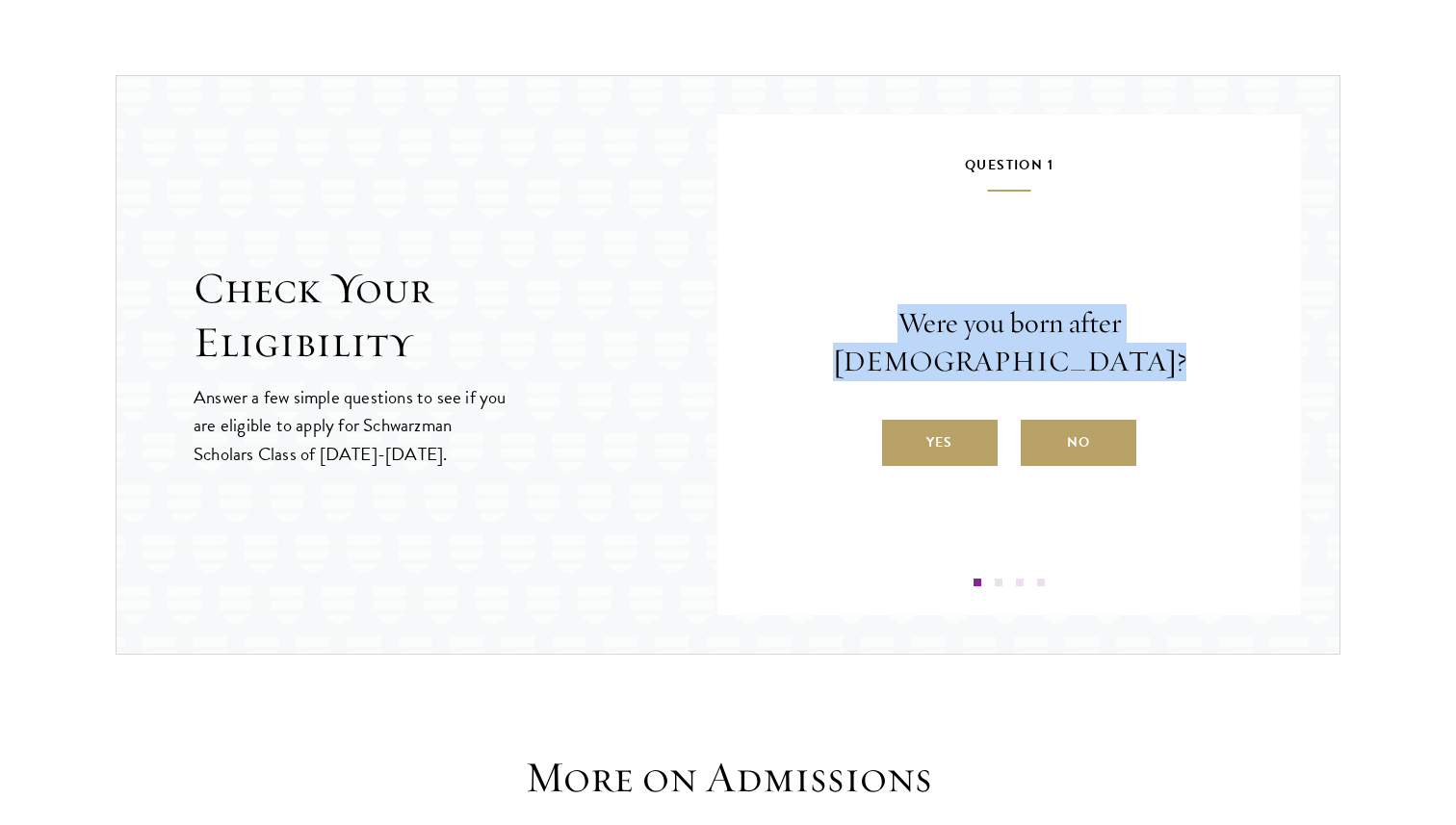
click at [1138, 357] on p "Were you born after [DEMOGRAPHIC_DATA]?" at bounding box center [1009, 343] width 468 height 77
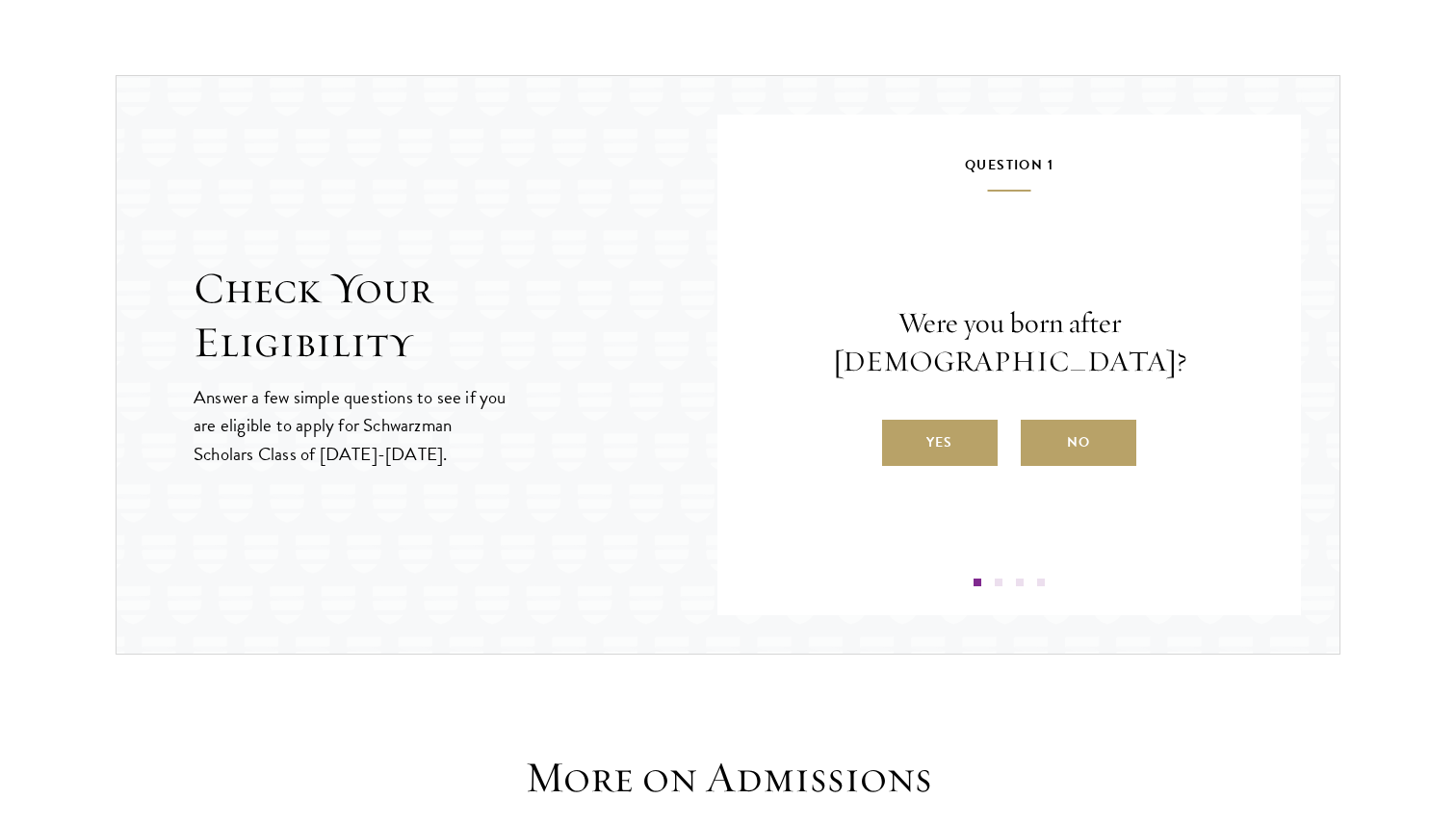
click at [1138, 357] on p "Were you born after [DEMOGRAPHIC_DATA]?" at bounding box center [1009, 343] width 468 height 77
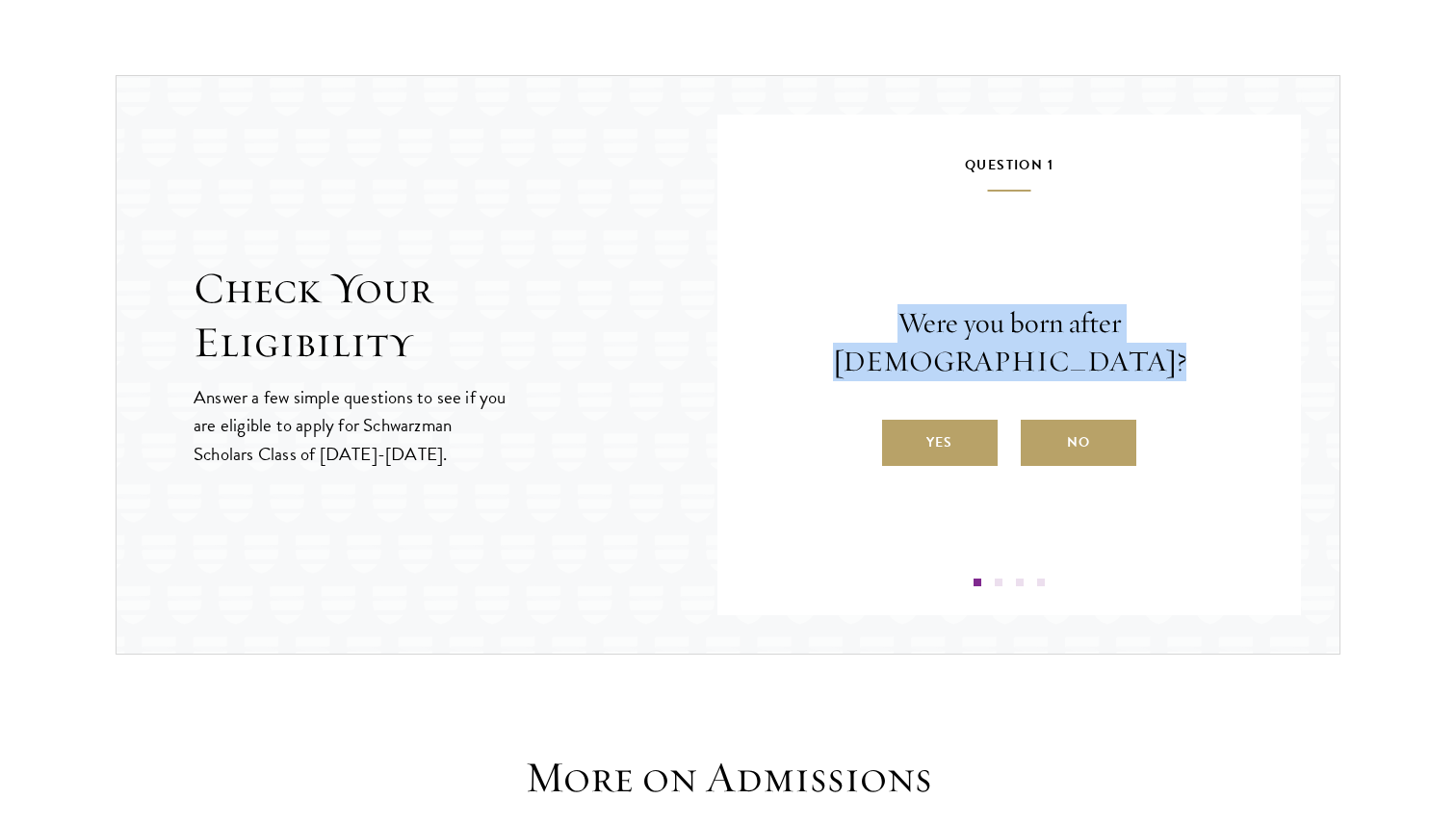
click at [1138, 357] on p "Were you born after [DEMOGRAPHIC_DATA]?" at bounding box center [1009, 343] width 468 height 77
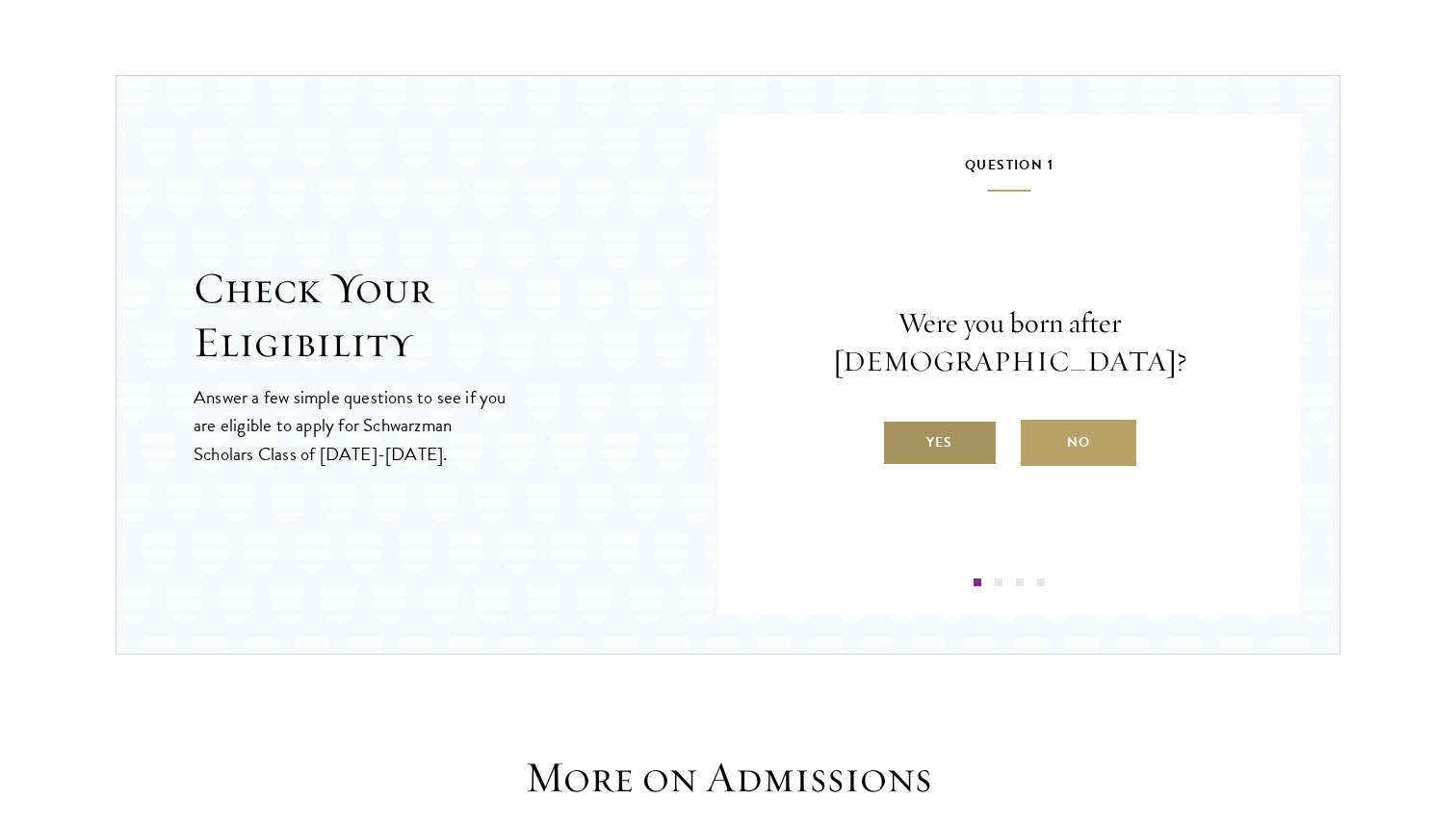
click at [944, 436] on label "Yes" at bounding box center [939, 443] width 115 height 46
click at [899, 436] on input "Yes" at bounding box center [890, 430] width 17 height 17
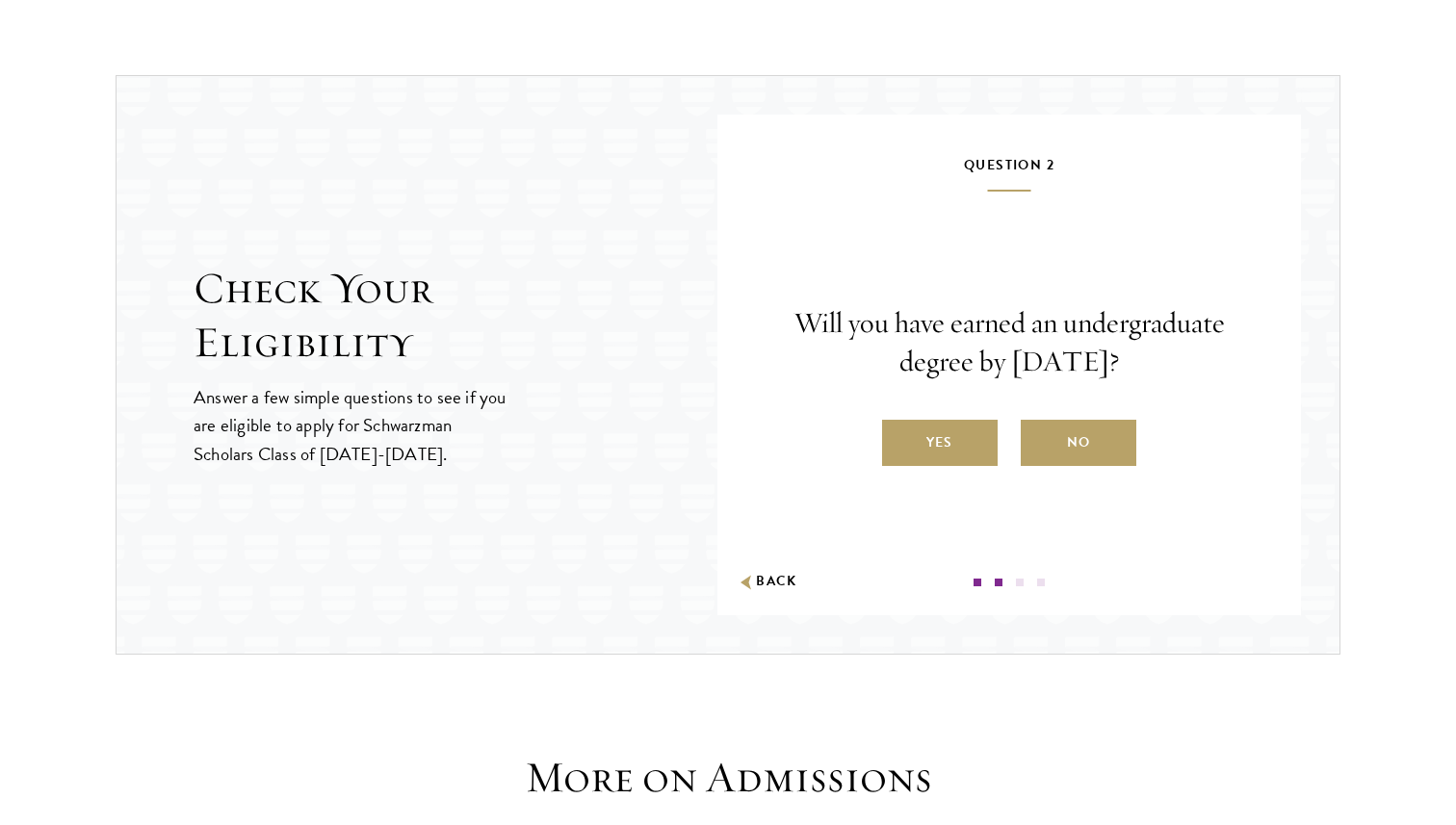
click at [967, 361] on p "Will you have earned an undergraduate degree by [DATE]?" at bounding box center [1009, 343] width 468 height 77
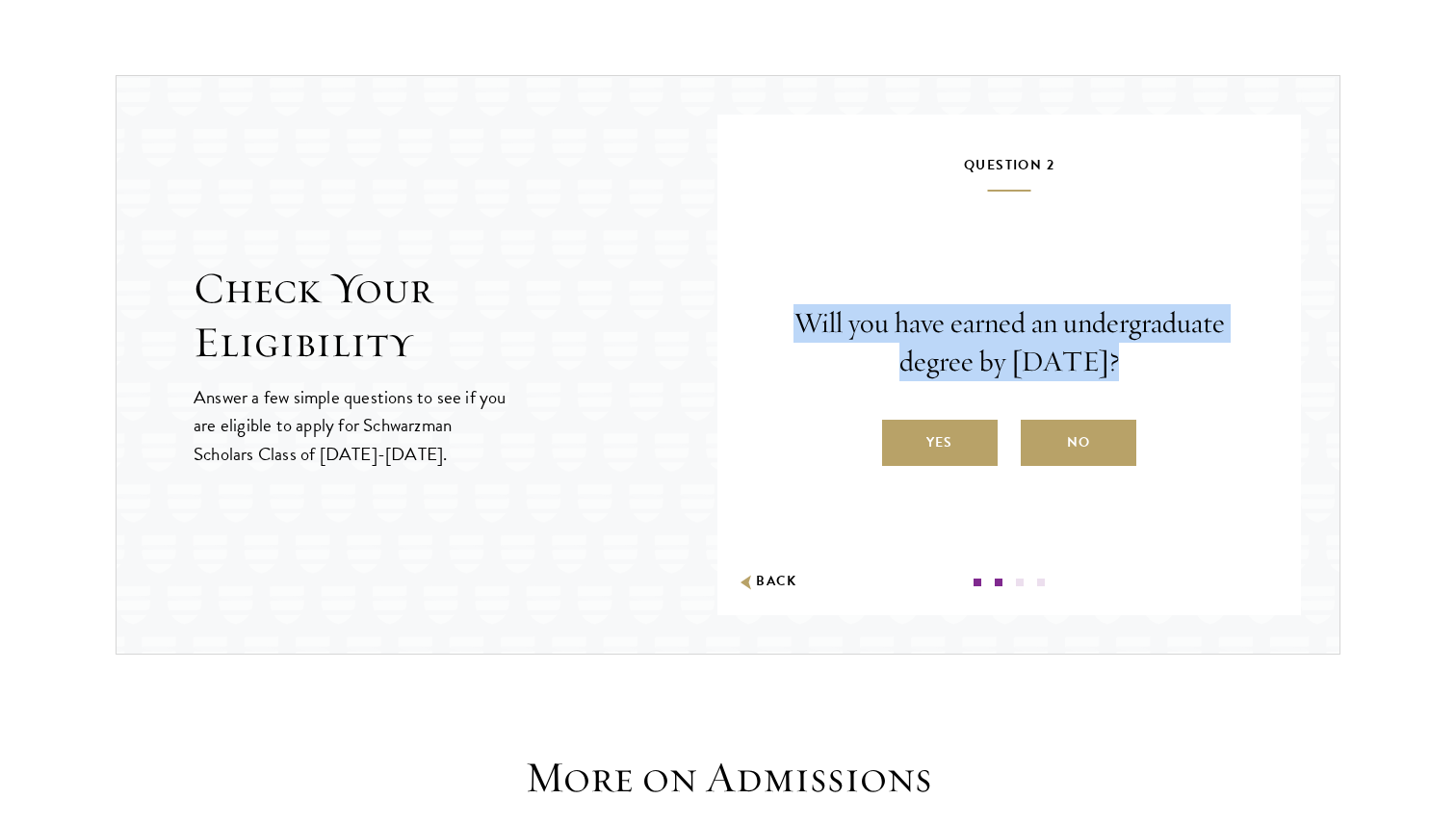
click at [946, 359] on p "Will you have earned an undergraduate degree by [DATE]?" at bounding box center [1009, 343] width 468 height 77
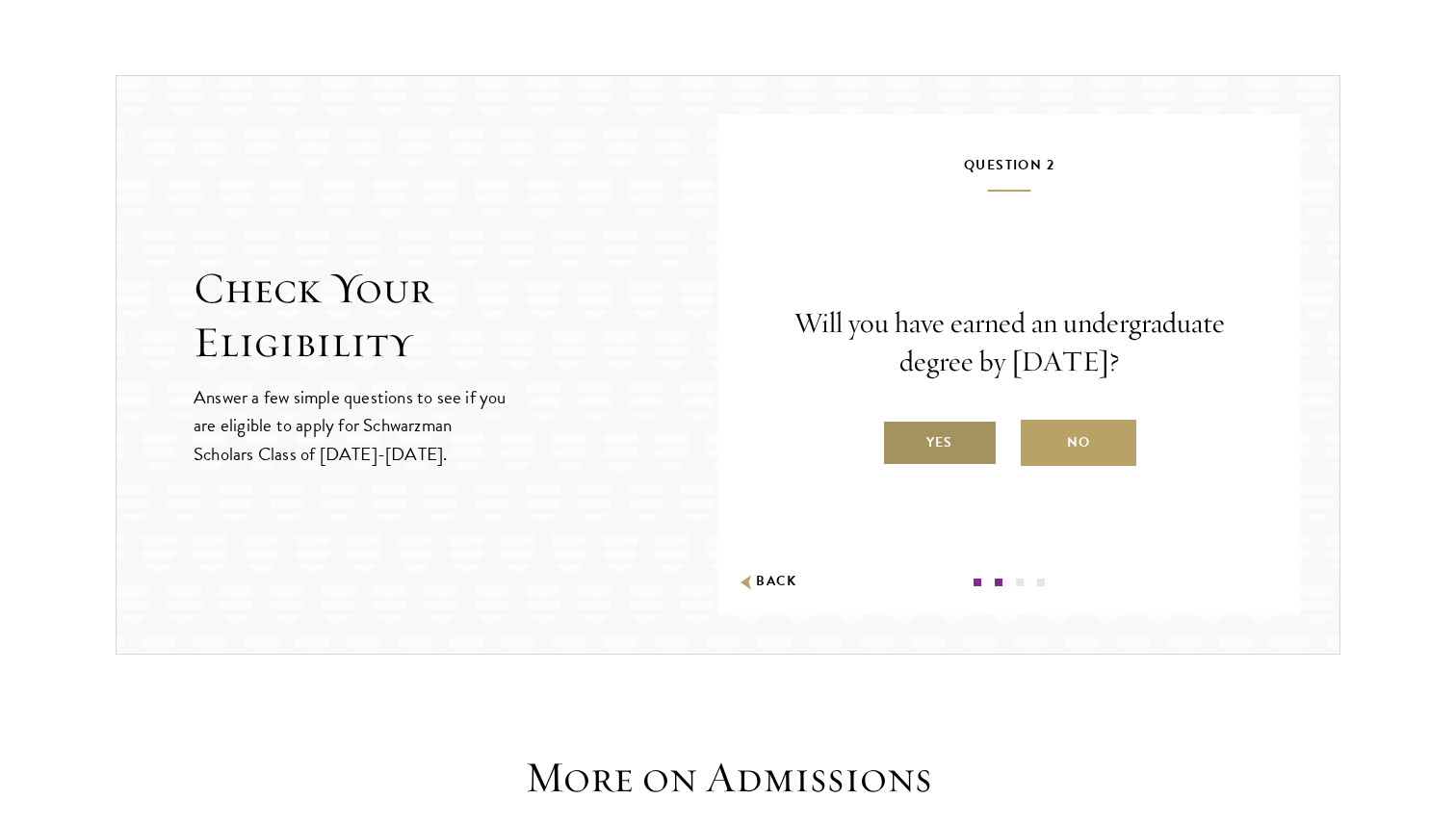
click at [929, 429] on label "Yes" at bounding box center [939, 443] width 115 height 46
click at [899, 429] on input "Yes" at bounding box center [890, 430] width 17 height 17
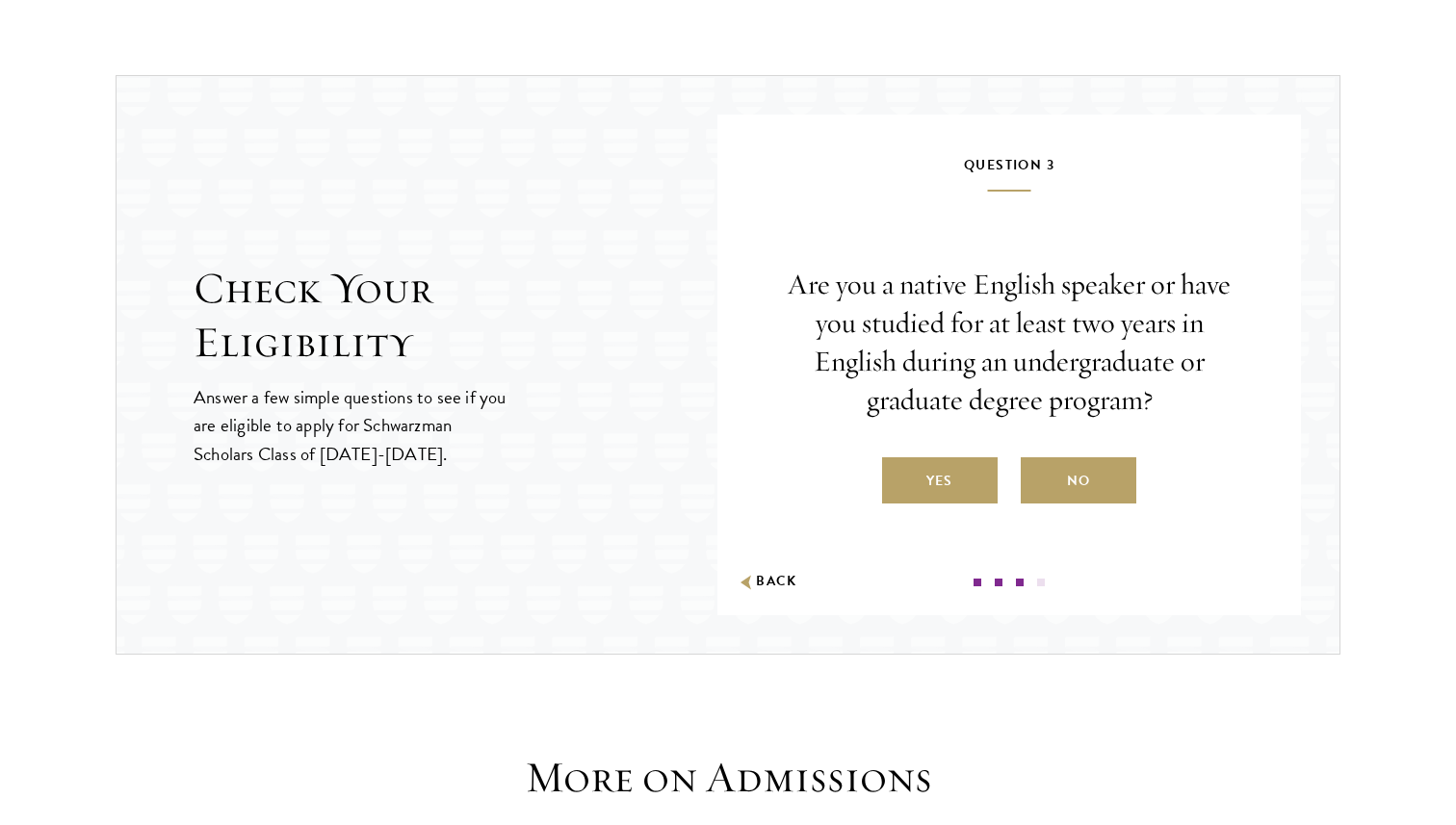
click at [951, 346] on p "Are you a native English speaker or have you studied for at least two years in …" at bounding box center [1009, 342] width 468 height 154
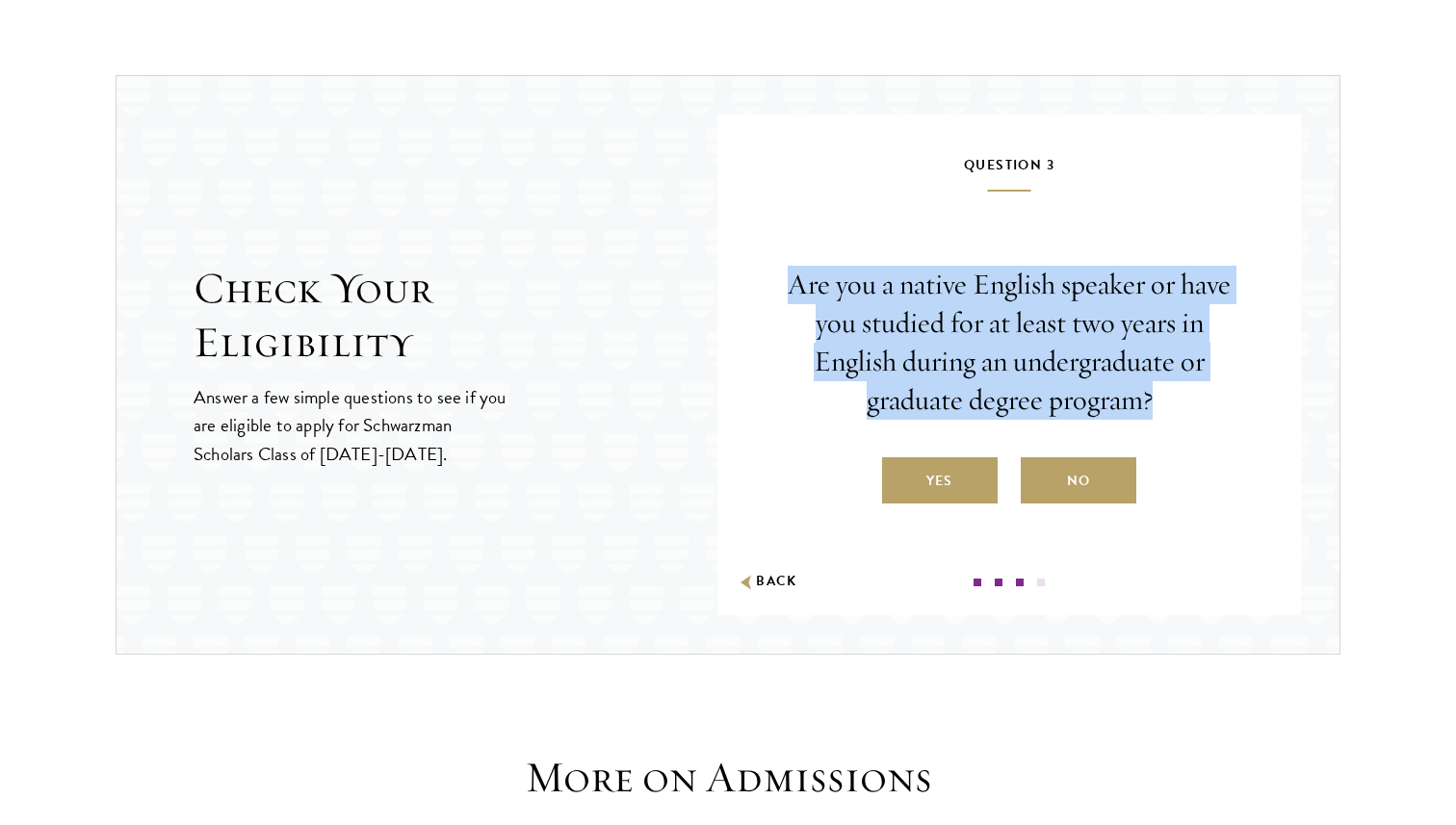
click at [951, 346] on p "Are you a native English speaker or have you studied for at least two years in …" at bounding box center [1009, 342] width 468 height 154
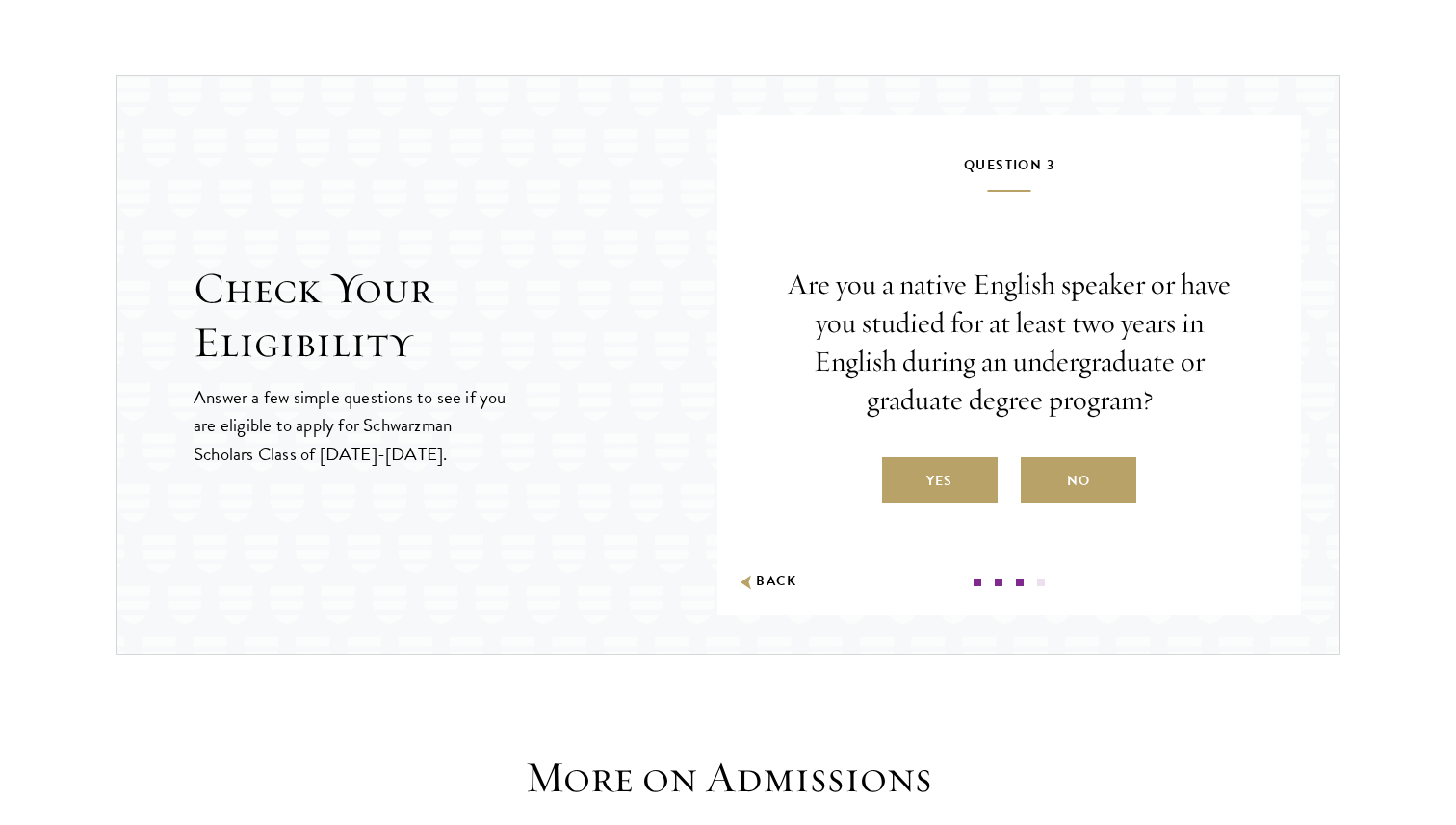
click at [951, 346] on p "Are you a native English speaker or have you studied for at least two years in …" at bounding box center [1009, 342] width 468 height 154
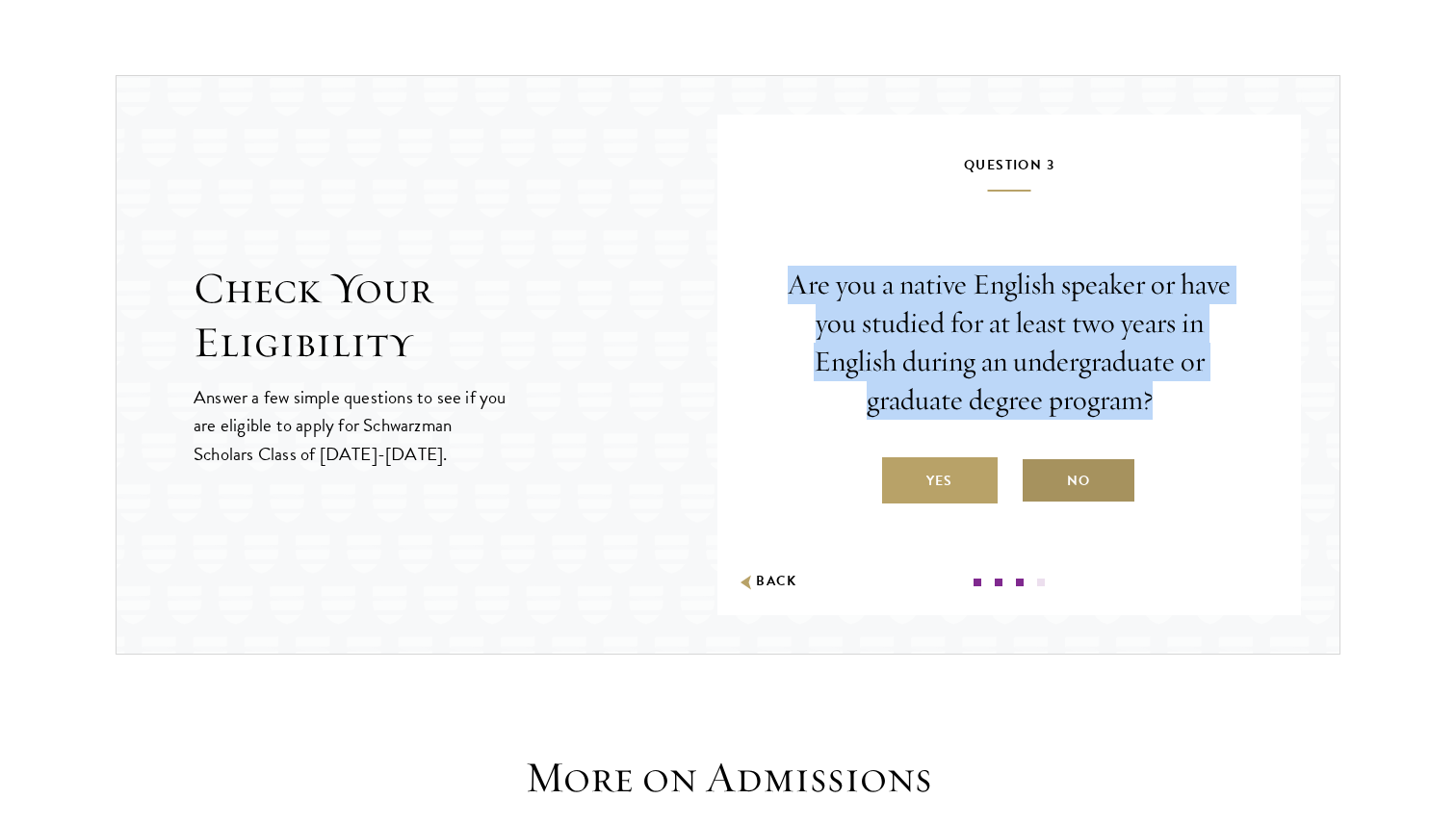
click at [1050, 464] on label "No" at bounding box center [1078, 481] width 115 height 46
click at [1038, 464] on input "No" at bounding box center [1030, 469] width 17 height 17
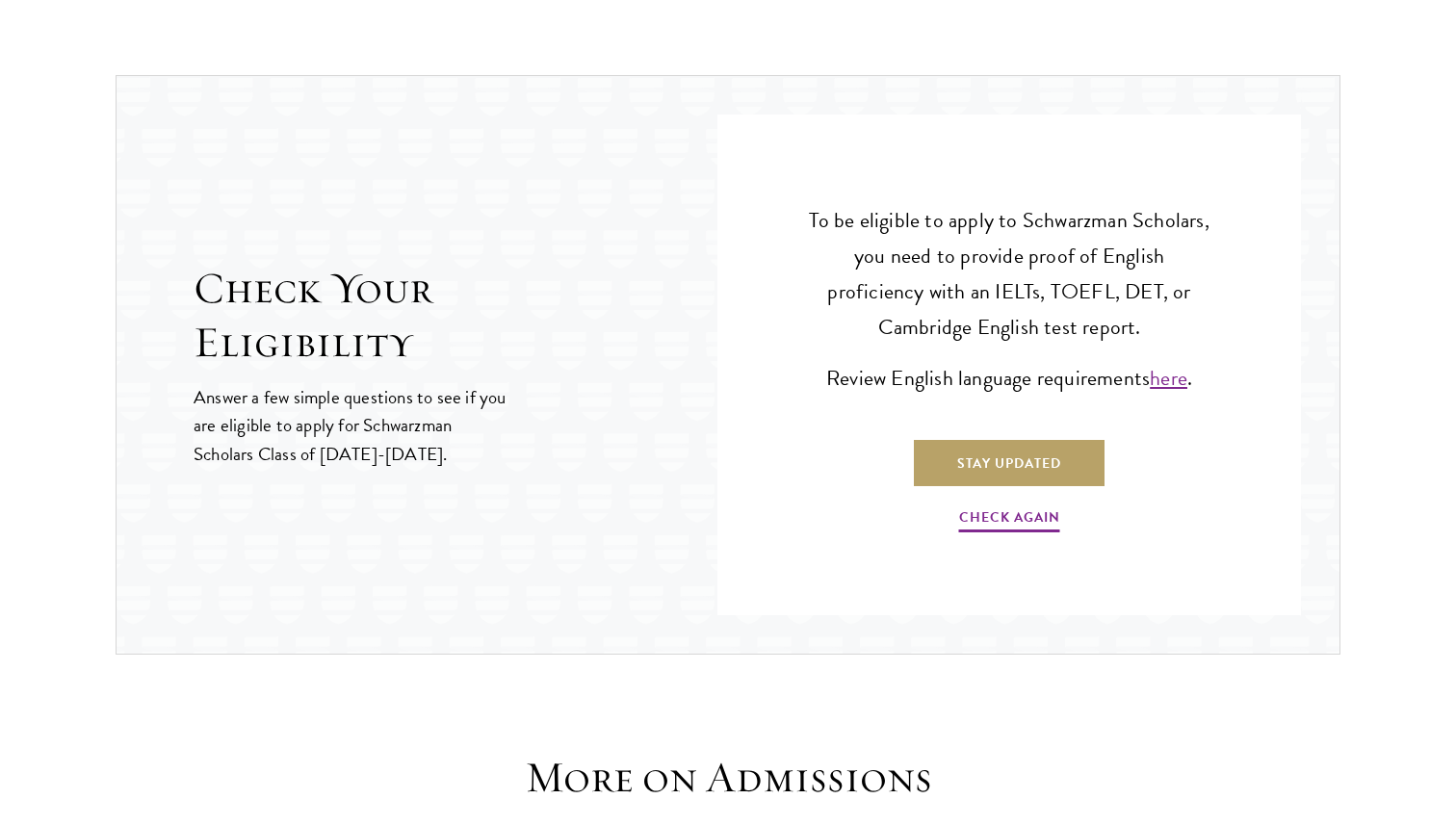
click at [1016, 274] on p "To be eligible to apply to Schwarzman Scholars, you need to provide proof of En…" at bounding box center [1009, 274] width 410 height 142
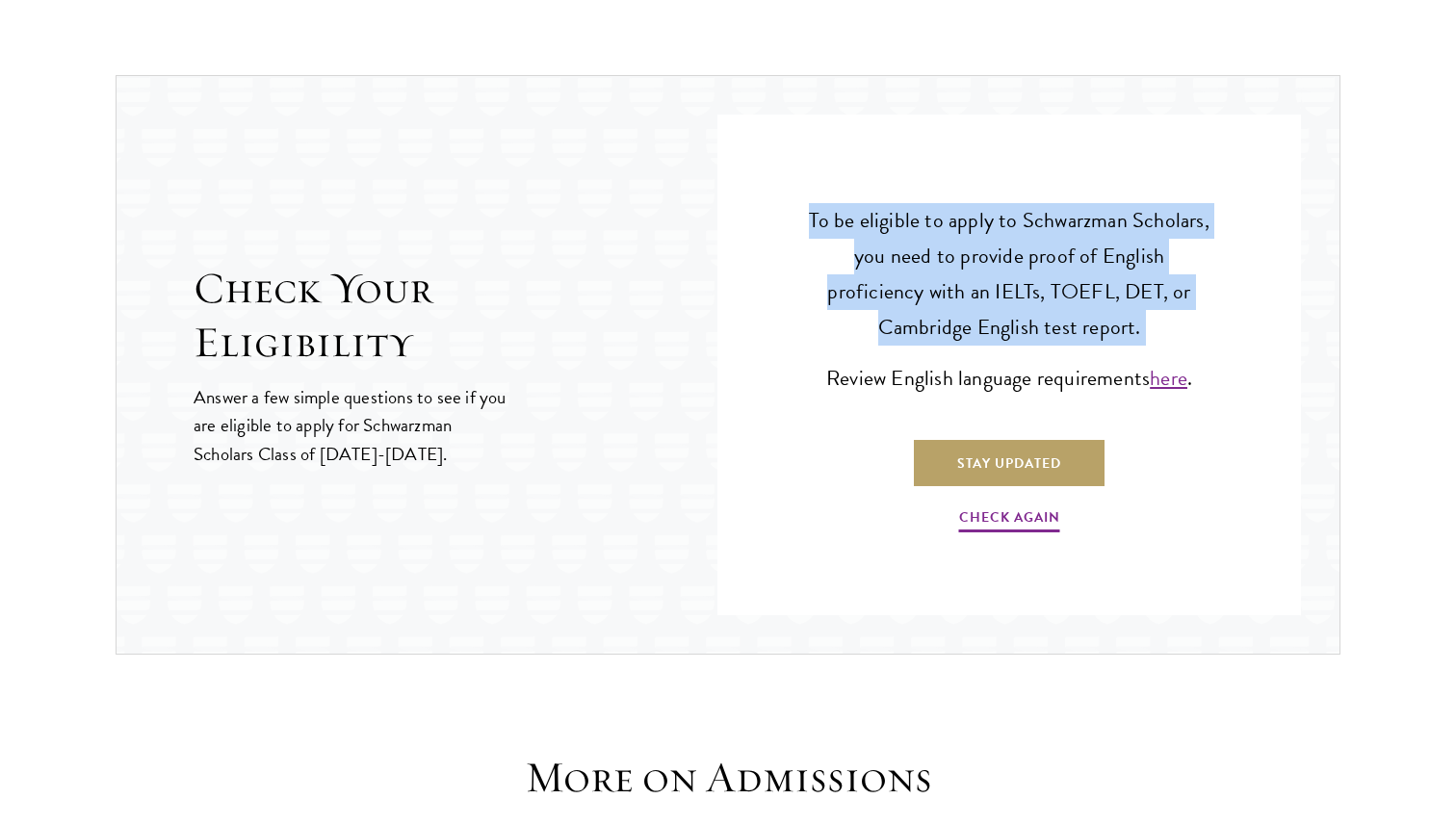
click at [1016, 274] on p "To be eligible to apply to Schwarzman Scholars, you need to provide proof of En…" at bounding box center [1009, 274] width 410 height 142
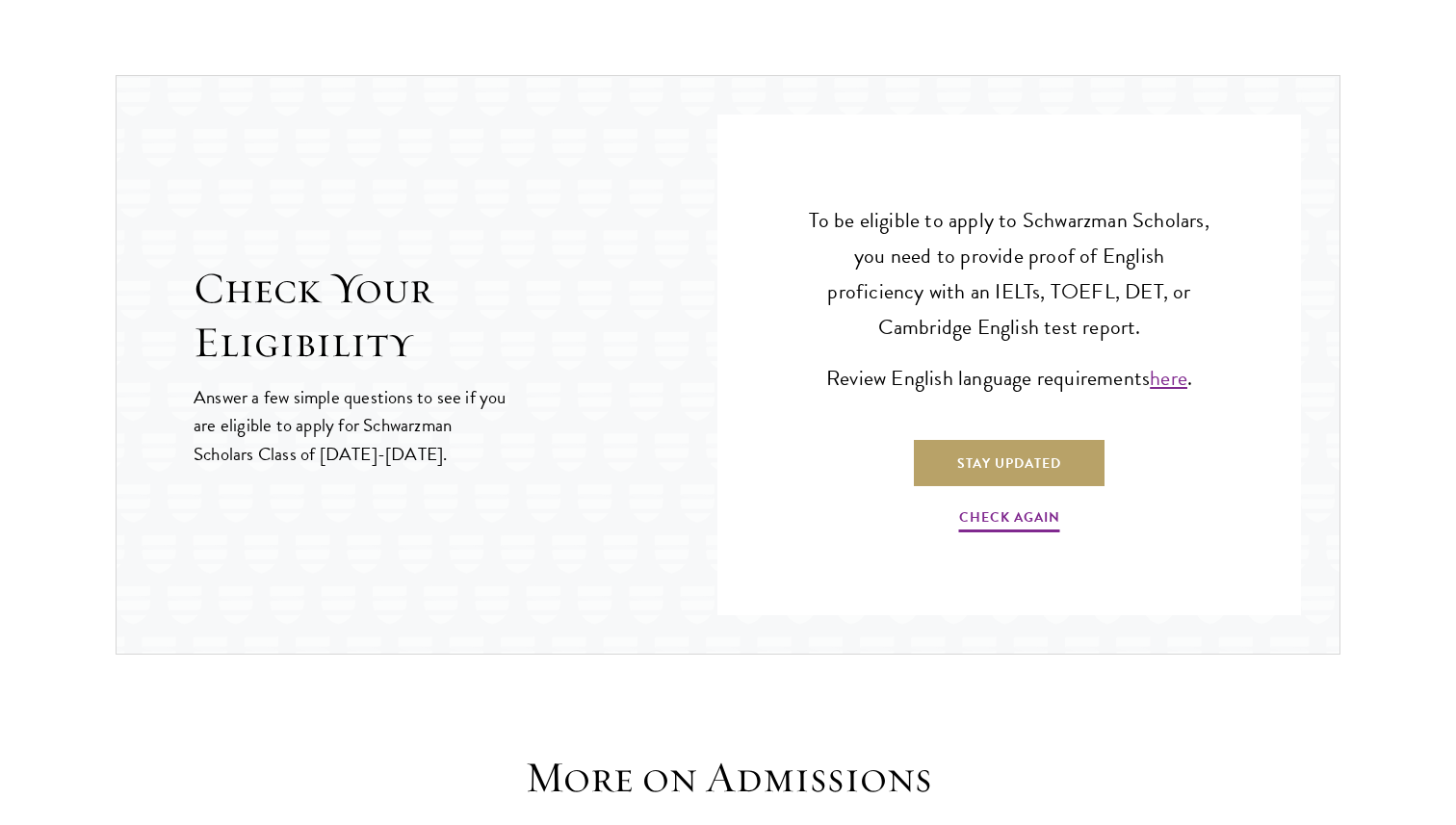
click at [1016, 274] on p "To be eligible to apply to Schwarzman Scholars, you need to provide proof of En…" at bounding box center [1009, 274] width 410 height 142
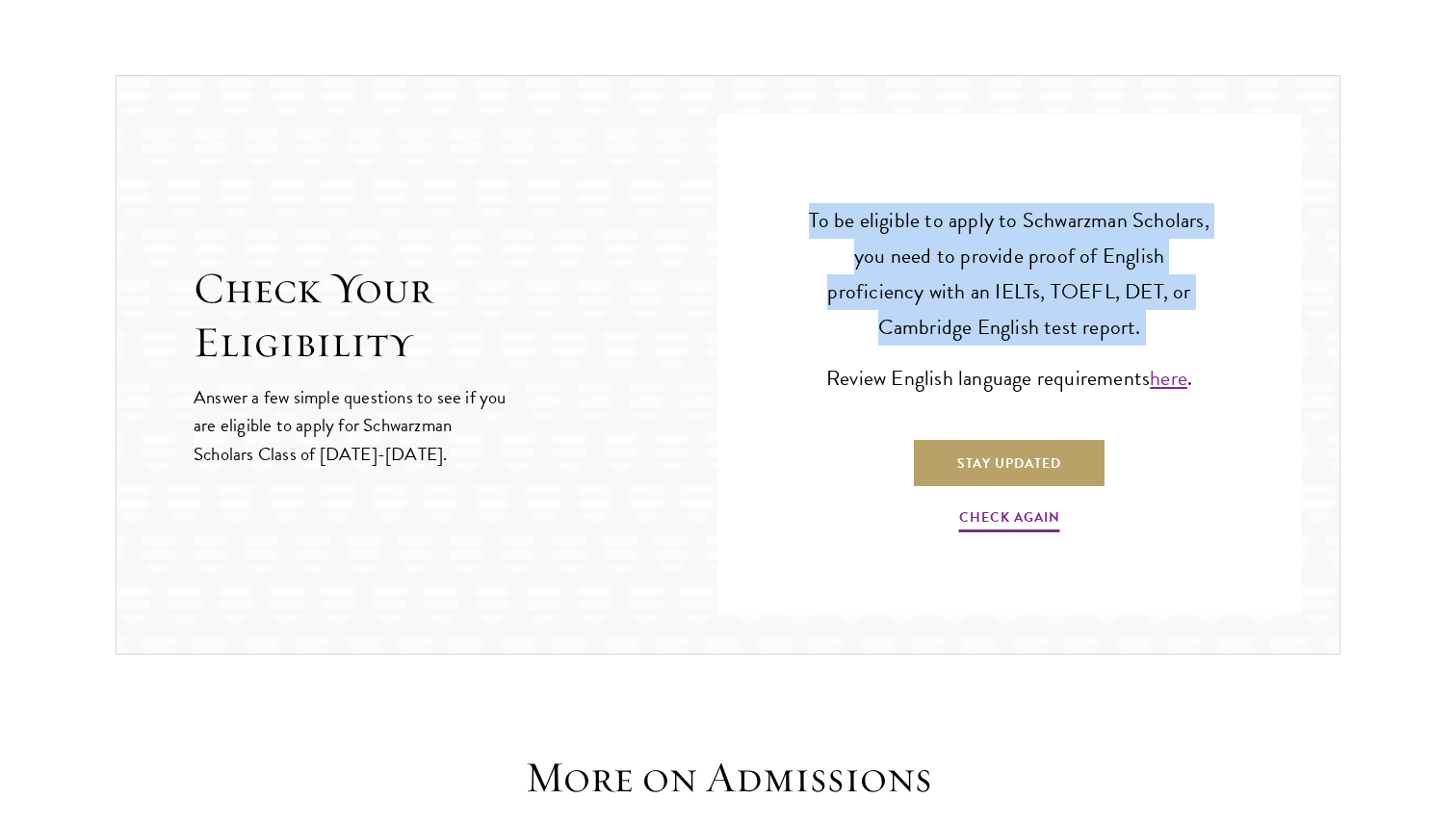
click at [1016, 274] on p "To be eligible to apply to Schwarzman Scholars, you need to provide proof of En…" at bounding box center [1009, 274] width 410 height 142
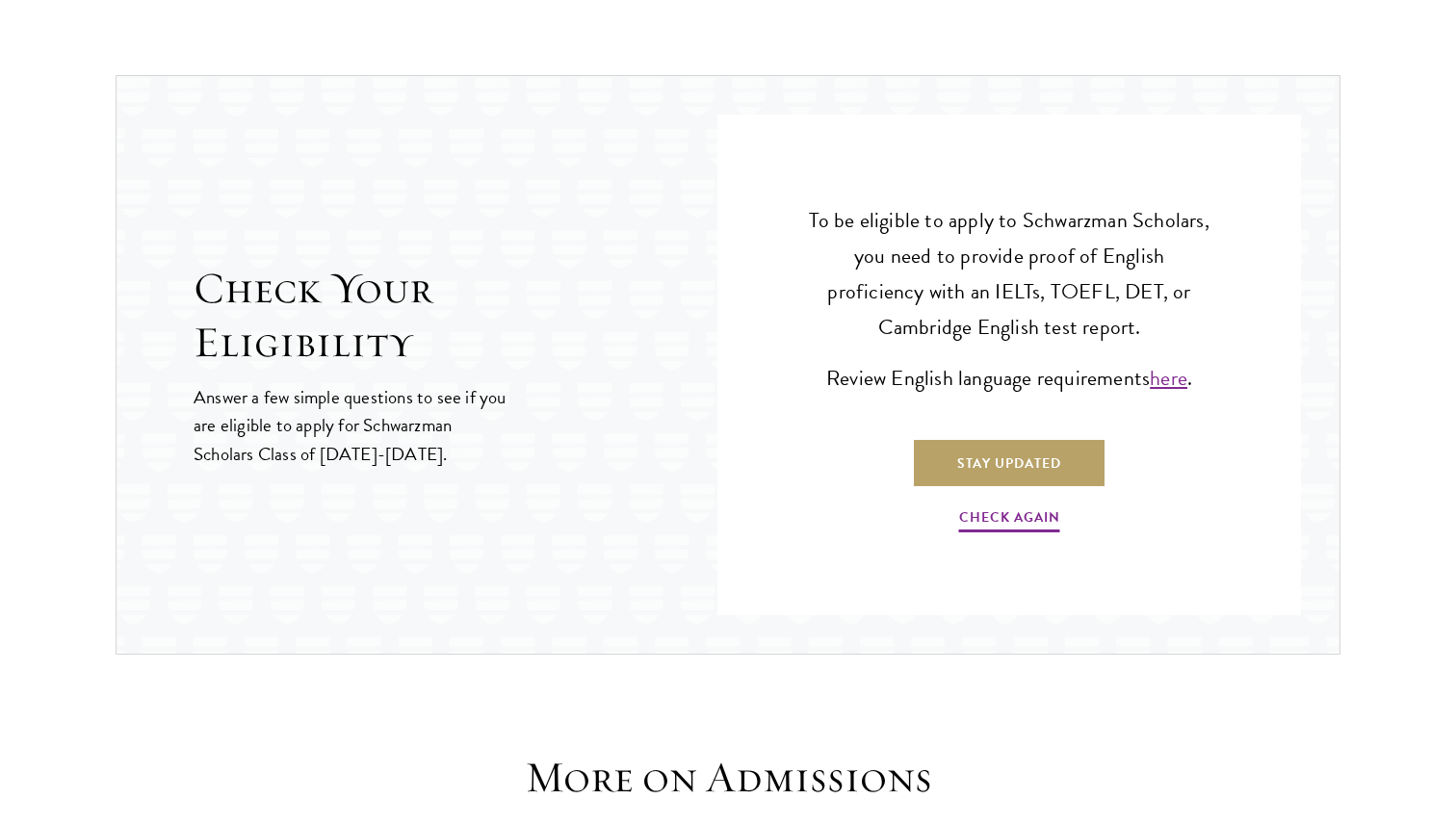
click at [1016, 274] on p "To be eligible to apply to Schwarzman Scholars, you need to provide proof of En…" at bounding box center [1009, 274] width 410 height 142
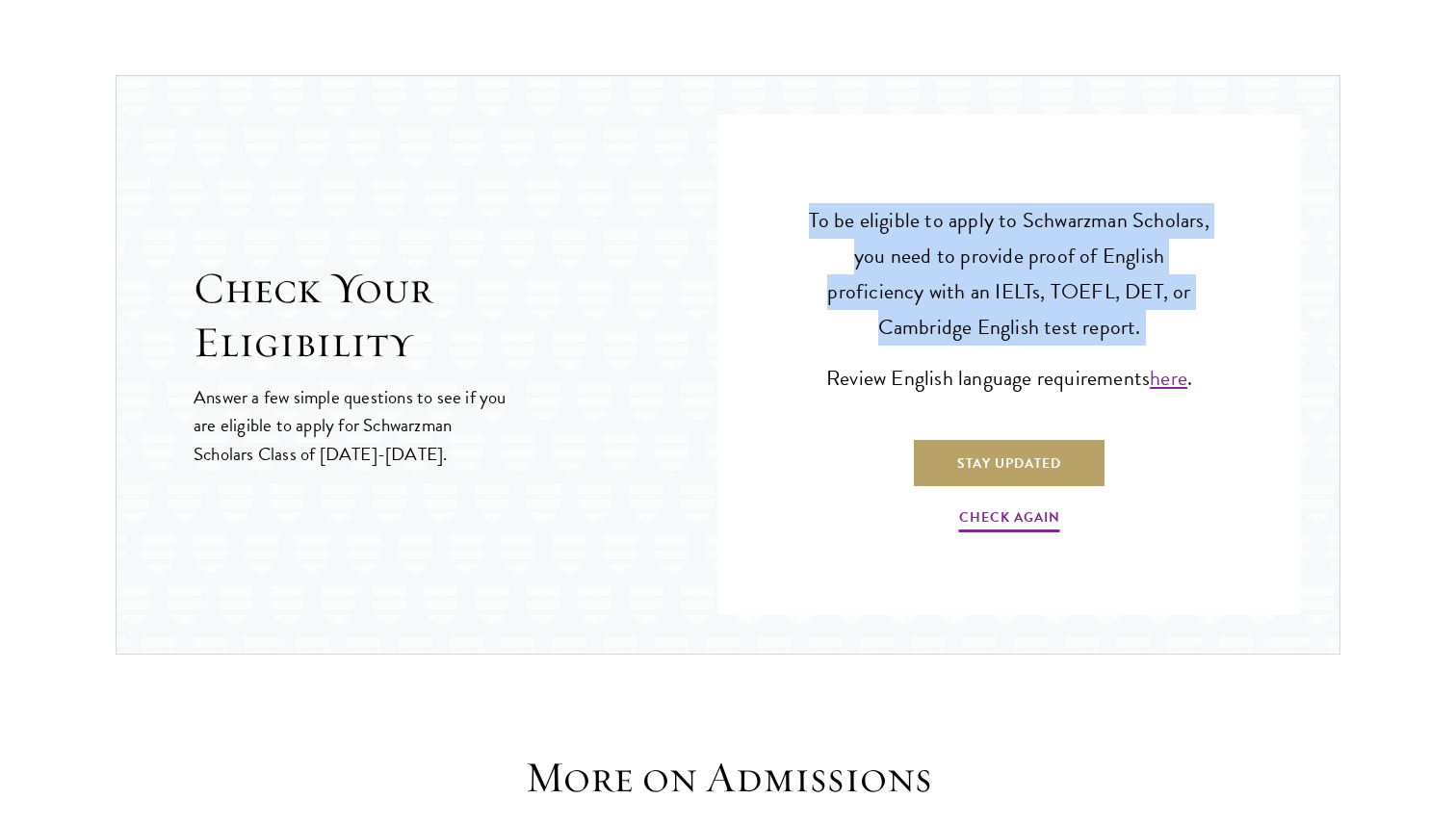
click at [1061, 271] on p "To be eligible to apply to Schwarzman Scholars, you need to provide proof of En…" at bounding box center [1009, 274] width 410 height 142
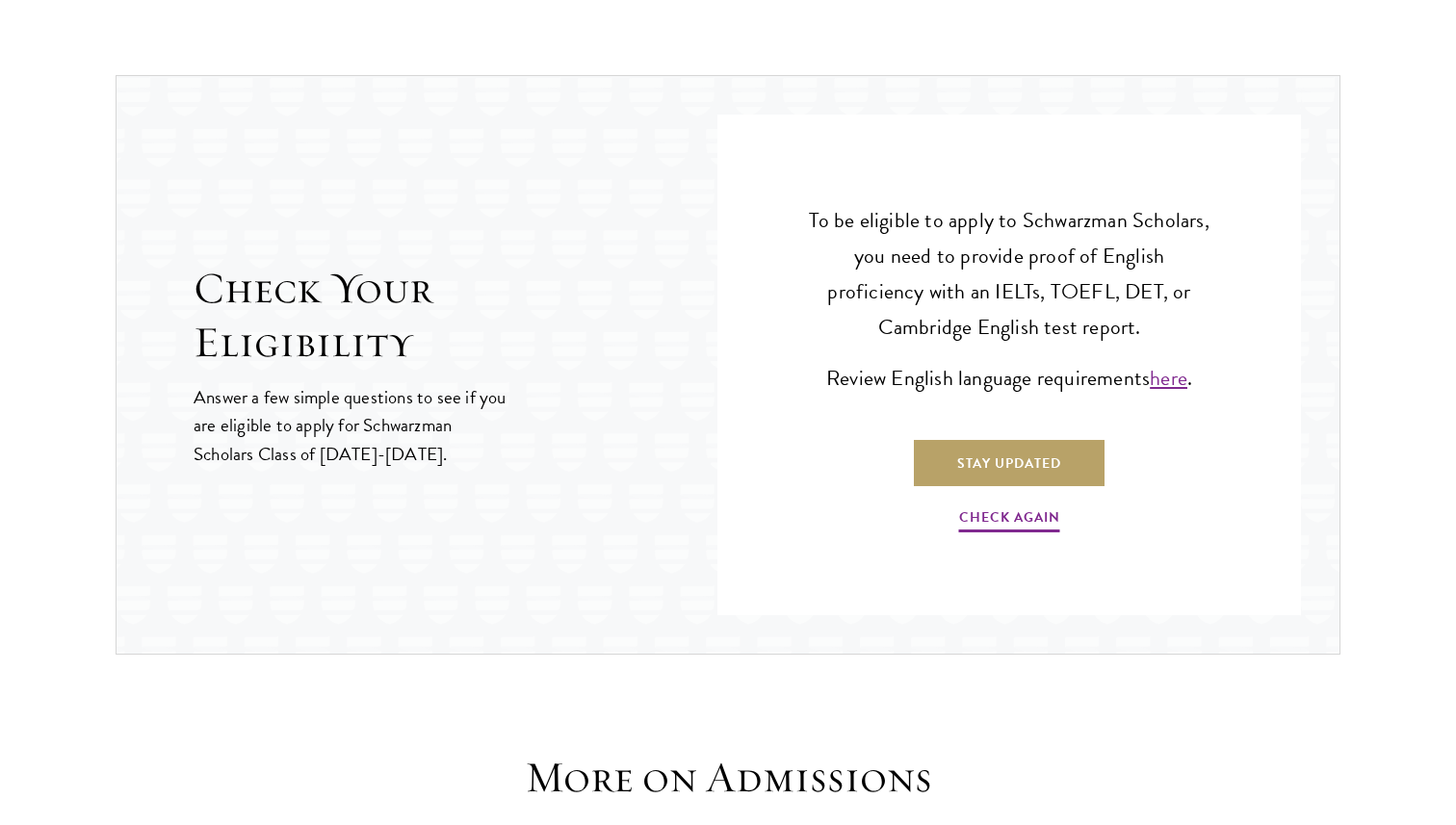
click at [1061, 271] on p "To be eligible to apply to Schwarzman Scholars, you need to provide proof of En…" at bounding box center [1009, 274] width 410 height 142
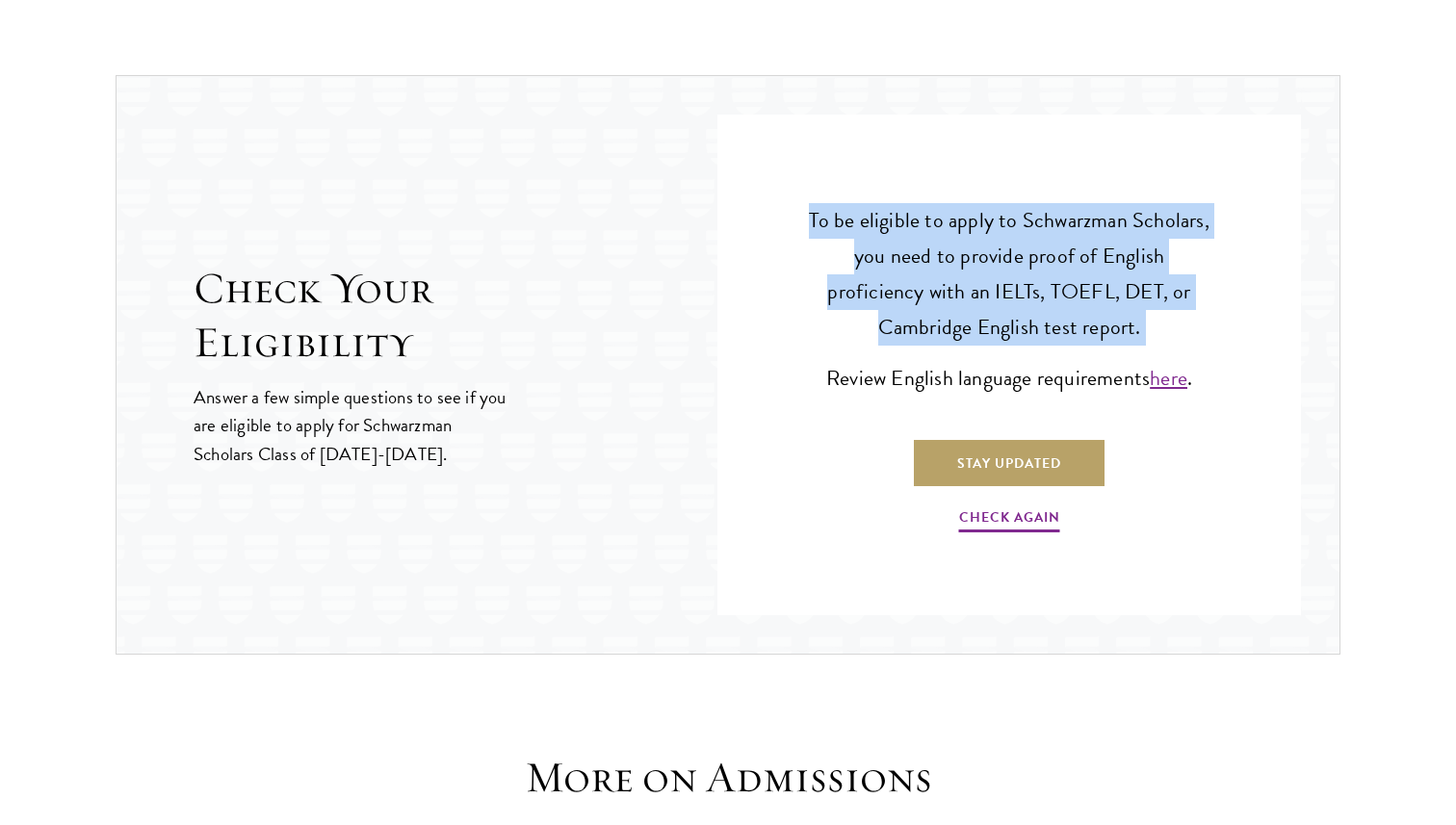
click at [1043, 301] on p "To be eligible to apply to Schwarzman Scholars, you need to provide proof of En…" at bounding box center [1009, 274] width 410 height 142
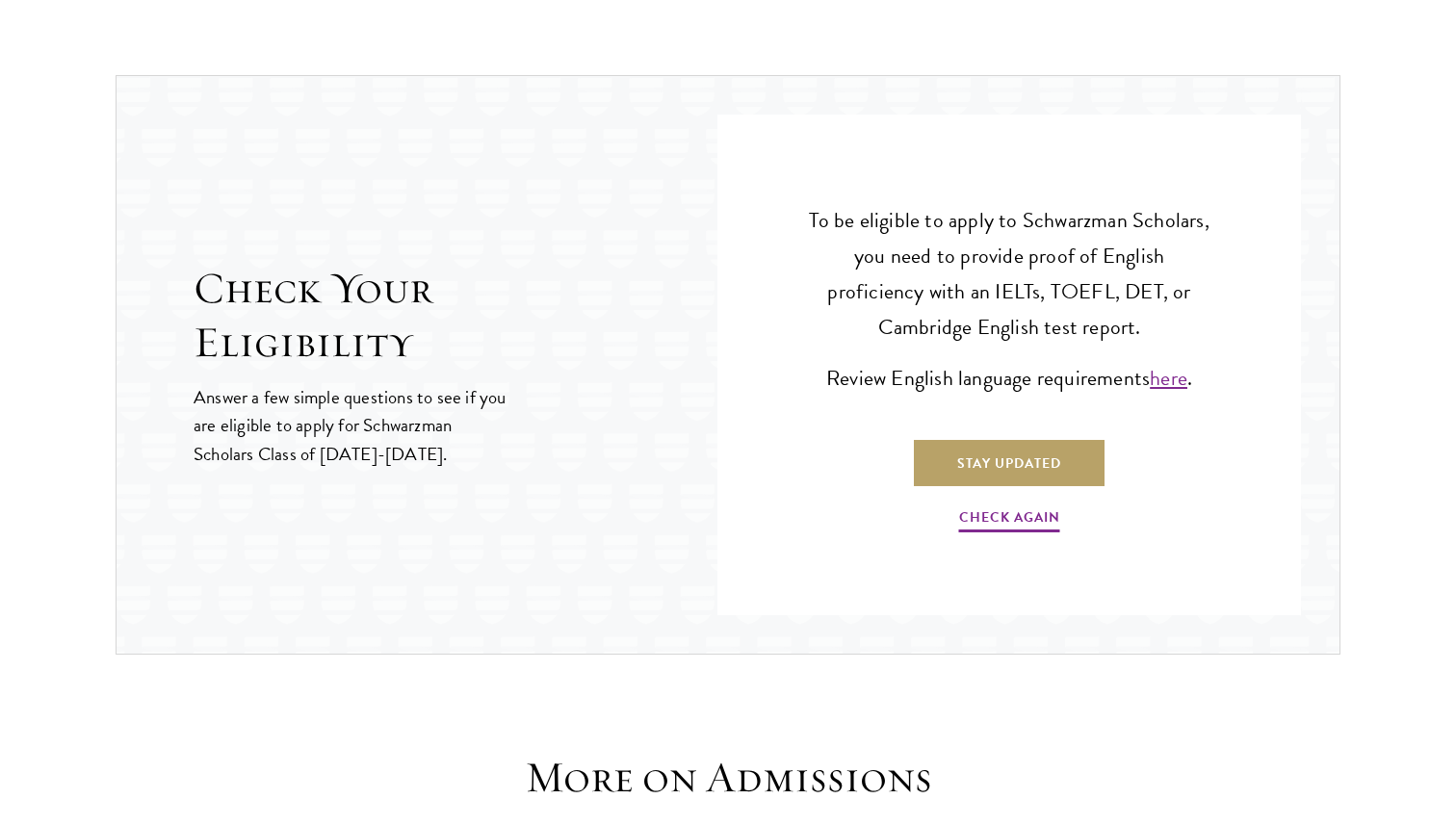
click at [1043, 301] on p "To be eligible to apply to Schwarzman Scholars, you need to provide proof of En…" at bounding box center [1009, 274] width 410 height 142
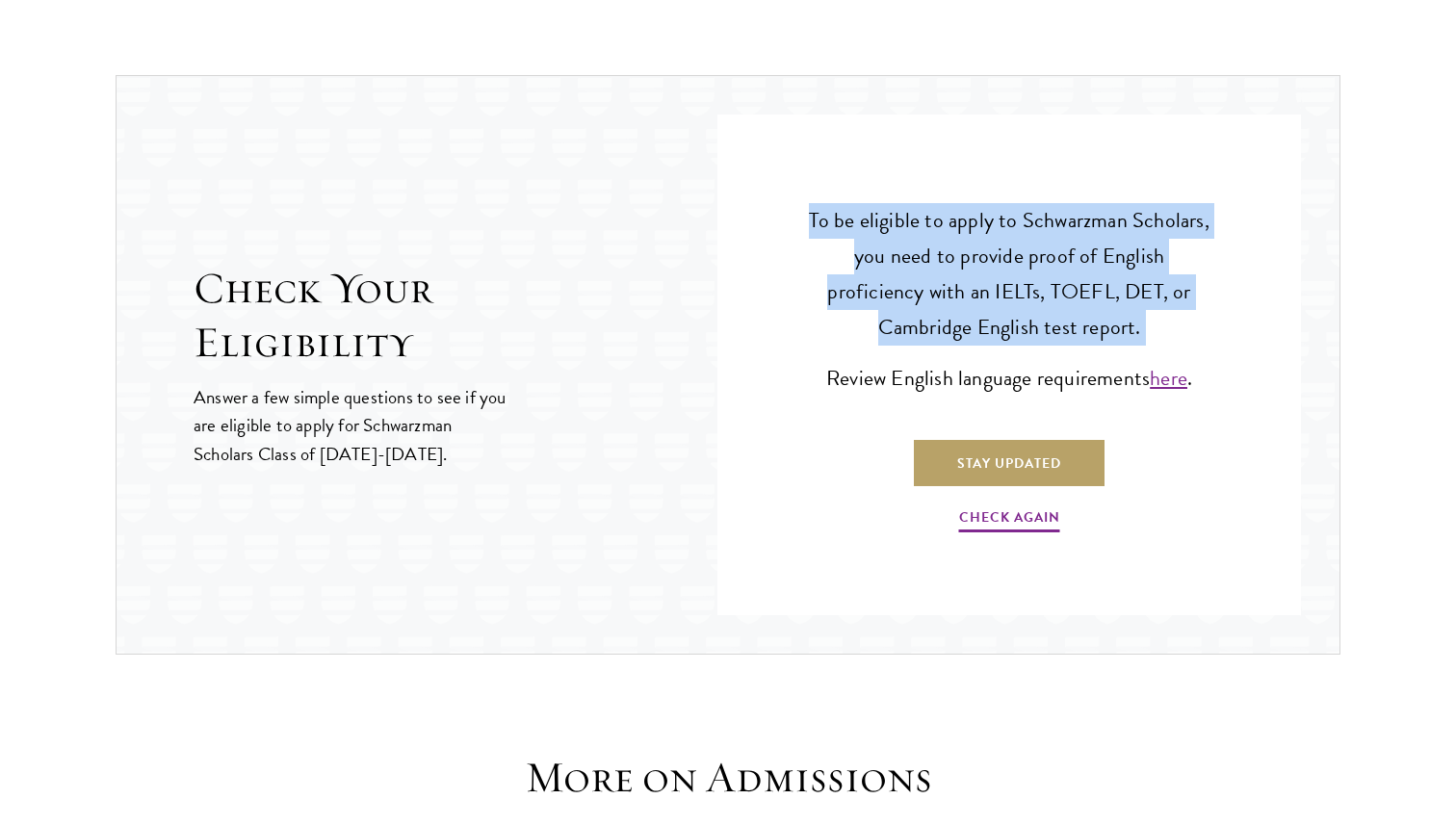
click at [1045, 323] on p "To be eligible to apply to Schwarzman Scholars, you need to provide proof of En…" at bounding box center [1009, 274] width 410 height 142
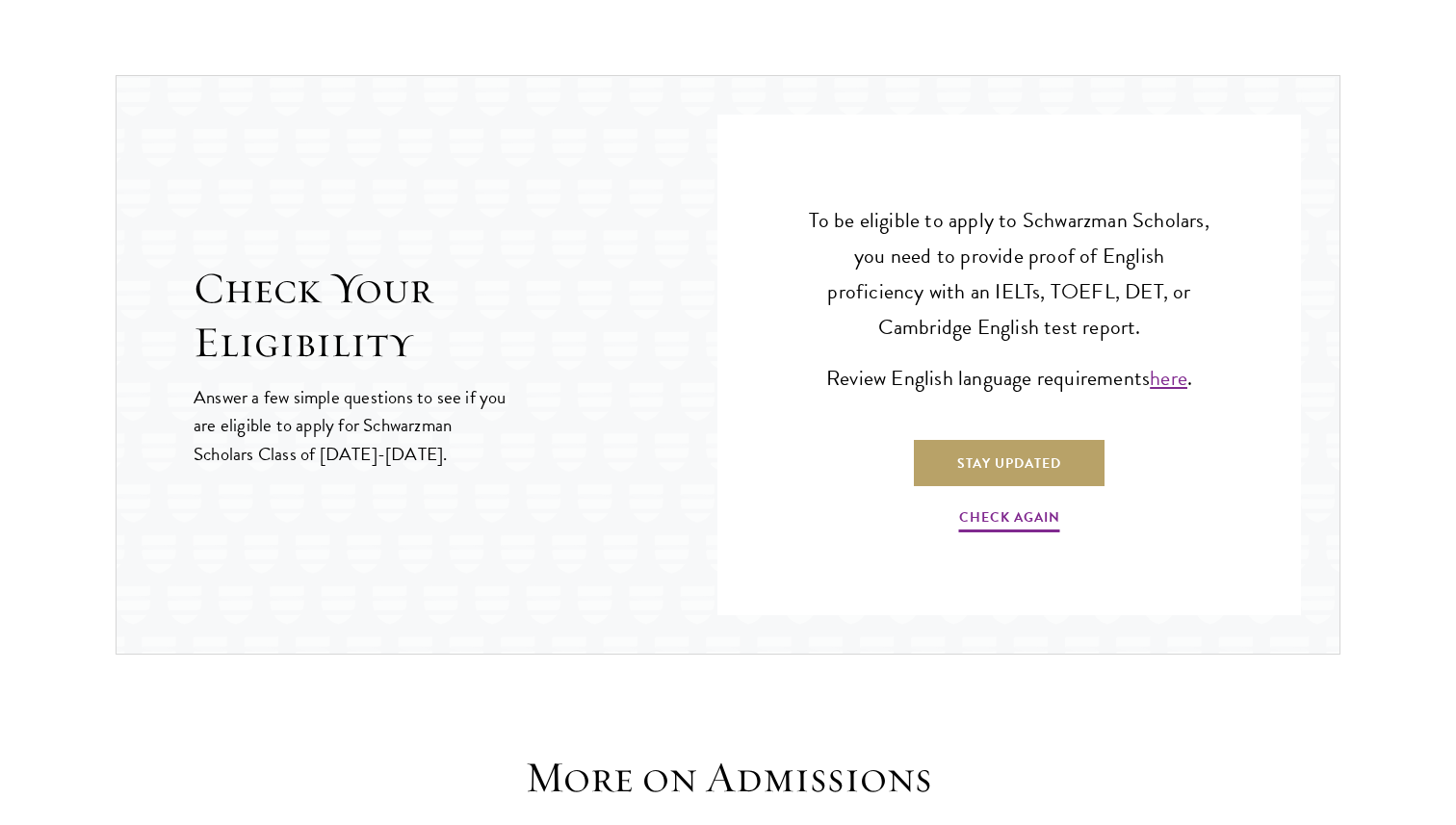
click at [1046, 293] on p "To be eligible to apply to Schwarzman Scholars, you need to provide proof of En…" at bounding box center [1009, 274] width 410 height 142
click at [998, 295] on p "To be eligible to apply to Schwarzman Scholars, you need to provide proof of En…" at bounding box center [1009, 274] width 410 height 142
click at [943, 295] on p "To be eligible to apply to Schwarzman Scholars, you need to provide proof of En…" at bounding box center [1009, 274] width 410 height 142
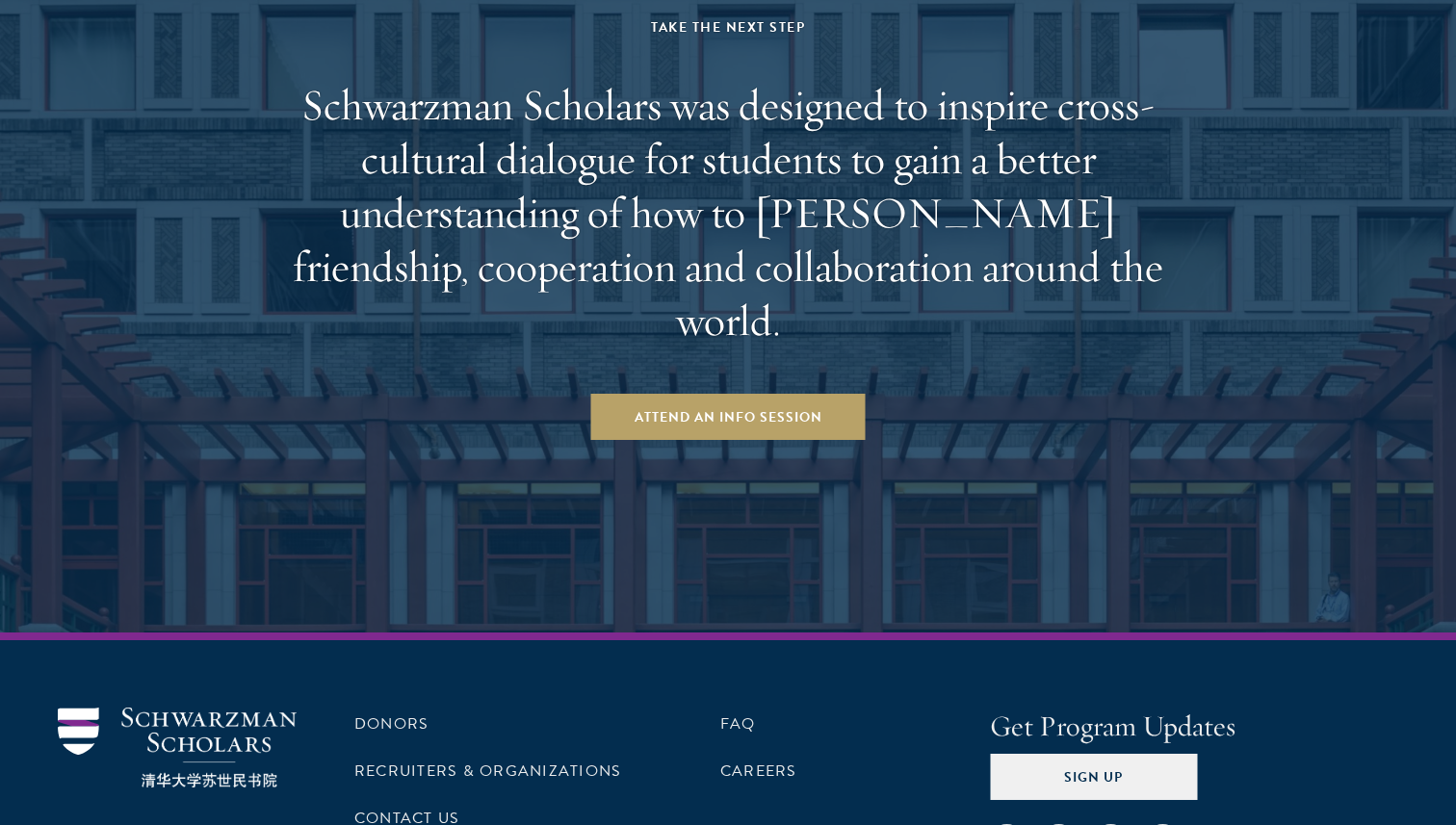
scroll to position [3704, 0]
